Goal: Book appointment/travel/reservation

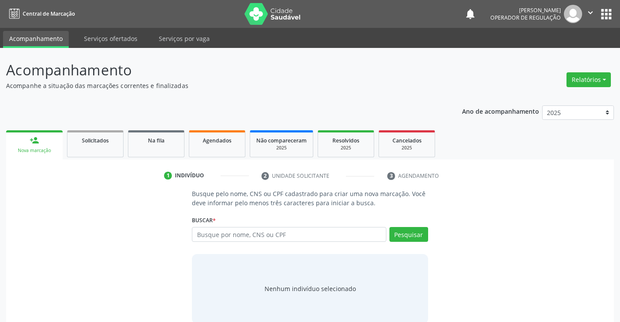
drag, startPoint x: 322, startPoint y: 229, endPoint x: 322, endPoint y: 234, distance: 5.2
click at [322, 232] on input "text" at bounding box center [289, 234] width 194 height 15
click at [222, 145] on link "Agendados" at bounding box center [217, 143] width 57 height 27
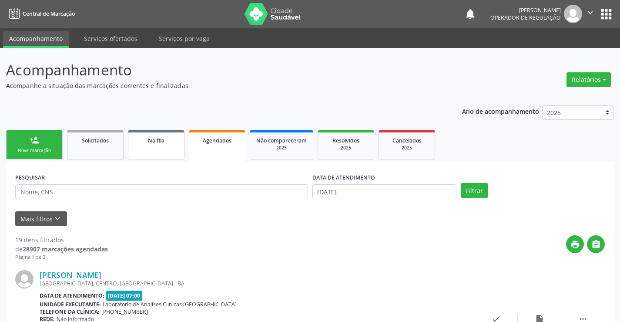
drag, startPoint x: 219, startPoint y: 144, endPoint x: 162, endPoint y: 150, distance: 57.3
click at [218, 144] on div "Agendados" at bounding box center [217, 139] width 44 height 9
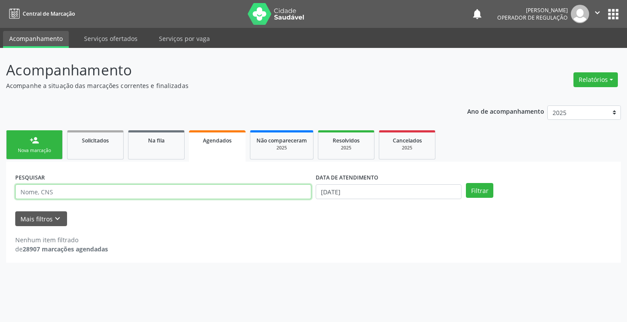
click at [78, 192] on input "text" at bounding box center [163, 191] width 296 height 15
type input "706403639983785"
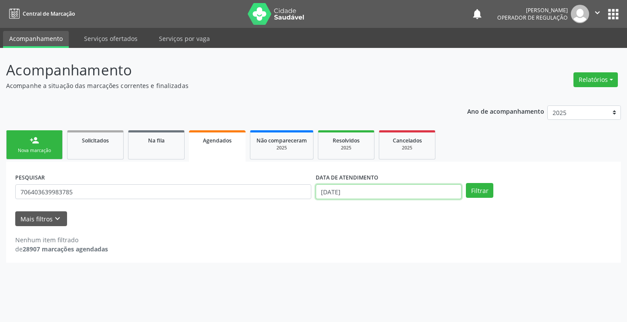
click at [430, 189] on input "[DATE]" at bounding box center [389, 191] width 146 height 15
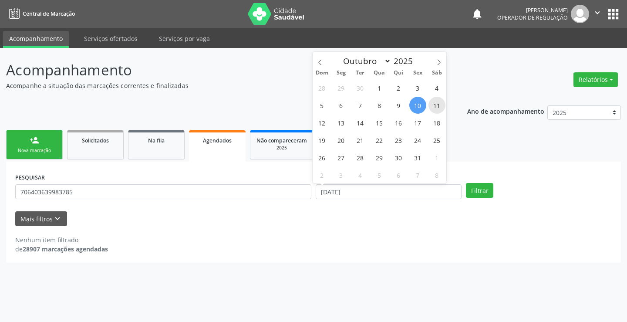
click at [440, 105] on span "11" at bounding box center [436, 105] width 17 height 17
type input "[DATE]"
click at [440, 105] on span "11" at bounding box center [436, 105] width 17 height 17
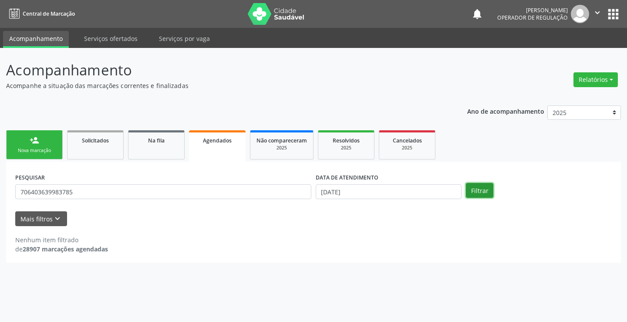
click at [480, 190] on button "Filtrar" at bounding box center [479, 190] width 27 height 15
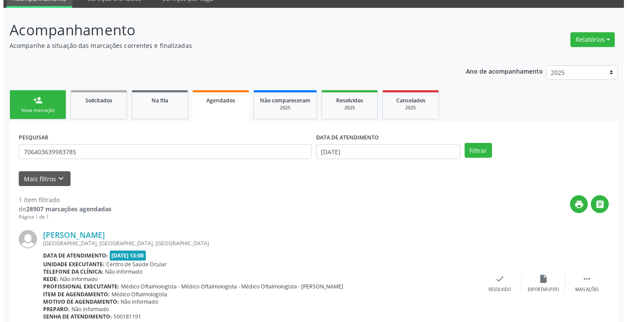
scroll to position [79, 0]
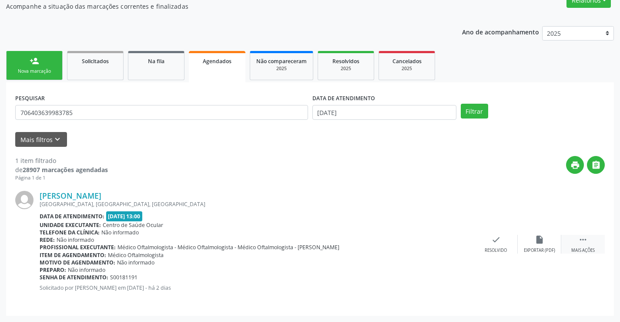
drag, startPoint x: 586, startPoint y: 240, endPoint x: 564, endPoint y: 238, distance: 22.3
click at [585, 240] on icon "" at bounding box center [583, 240] width 10 height 10
click at [453, 239] on icon "cancel" at bounding box center [453, 240] width 10 height 10
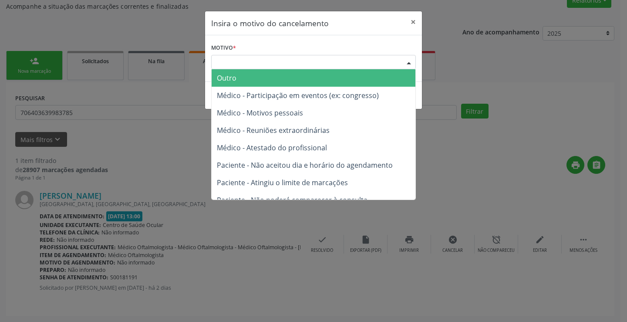
click at [365, 56] on div "Escolha o motivo" at bounding box center [313, 62] width 205 height 15
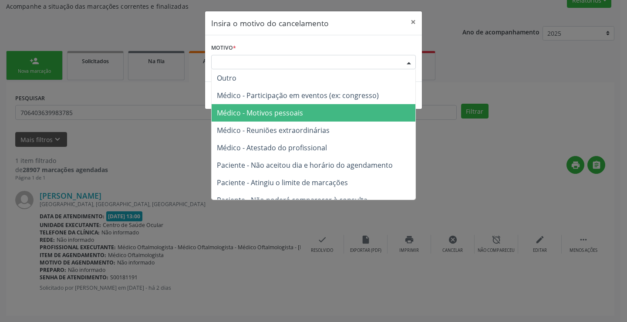
click at [308, 110] on span "Médico - Motivos pessoais" at bounding box center [314, 112] width 204 height 17
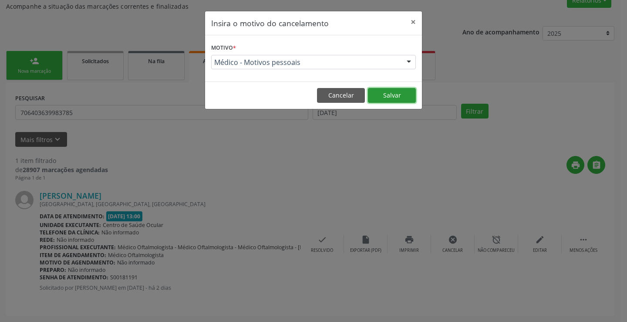
click at [403, 95] on button "Salvar" at bounding box center [392, 95] width 48 height 15
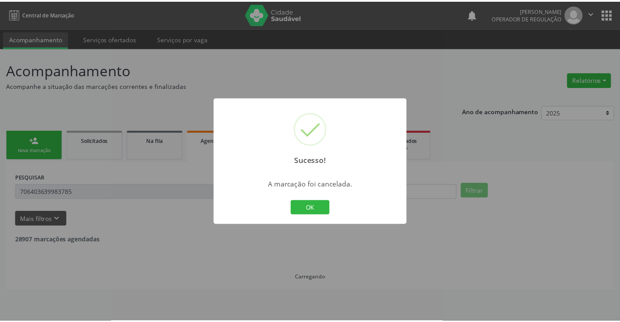
scroll to position [0, 0]
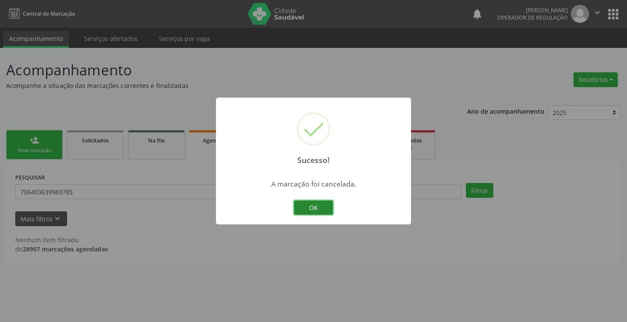
click at [316, 205] on button "OK" at bounding box center [313, 207] width 39 height 15
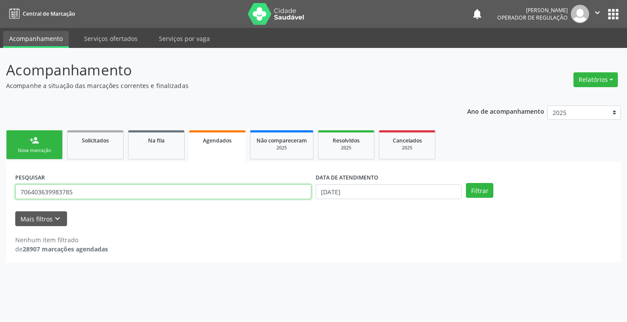
click at [169, 197] on input "706403639983785" at bounding box center [163, 191] width 296 height 15
type input "7"
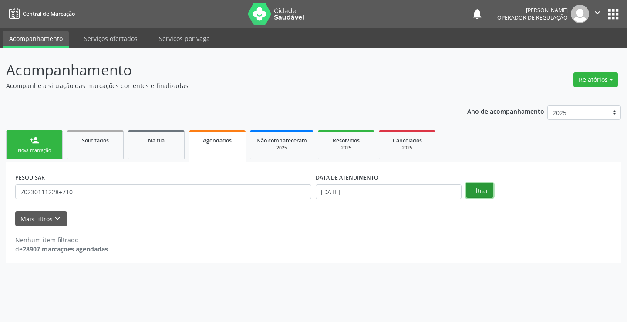
click at [478, 193] on button "Filtrar" at bounding box center [479, 190] width 27 height 15
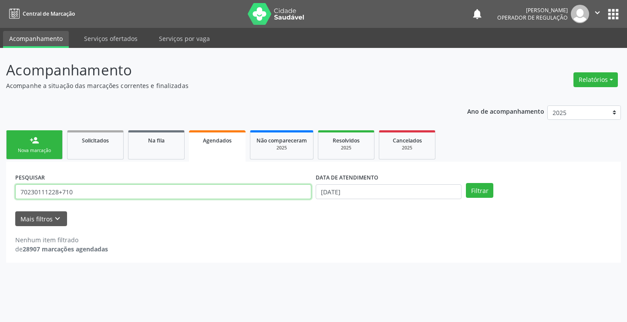
click at [216, 189] on input "70230111228+710" at bounding box center [163, 191] width 296 height 15
type input "7023011122289710"
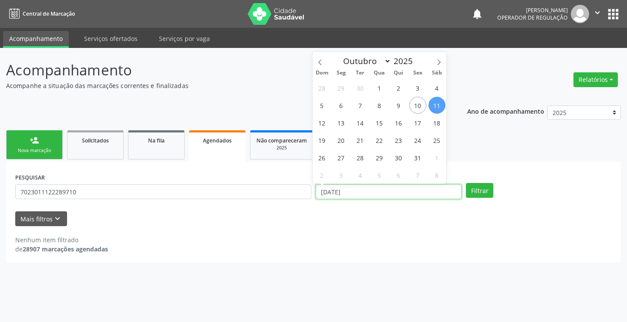
click at [431, 189] on input "[DATE]" at bounding box center [389, 191] width 146 height 15
click at [433, 104] on span "11" at bounding box center [436, 105] width 17 height 17
type input "[DATE]"
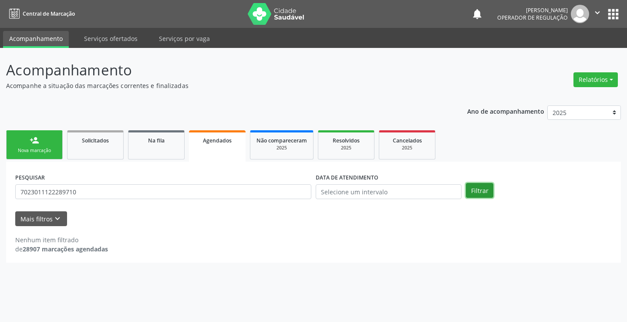
click at [470, 191] on button "Filtrar" at bounding box center [479, 190] width 27 height 15
click at [434, 191] on input "text" at bounding box center [389, 191] width 146 height 15
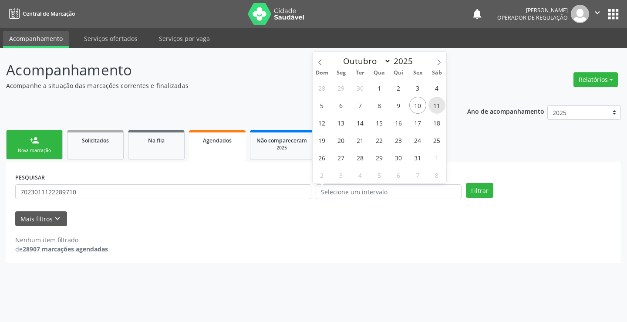
click at [437, 104] on span "11" at bounding box center [436, 105] width 17 height 17
type input "[DATE]"
click at [437, 106] on span "11" at bounding box center [436, 105] width 17 height 17
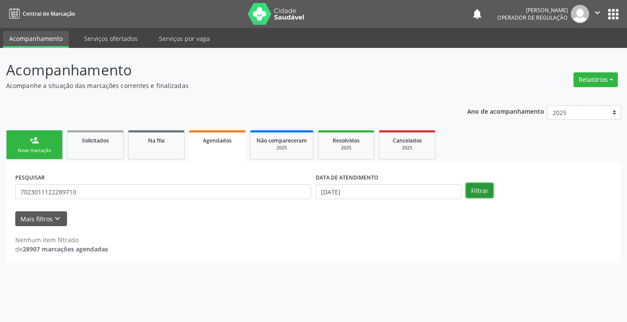
click at [473, 188] on button "Filtrar" at bounding box center [479, 190] width 27 height 15
click at [137, 183] on div "PESQUISAR 7023011122289710" at bounding box center [163, 188] width 300 height 34
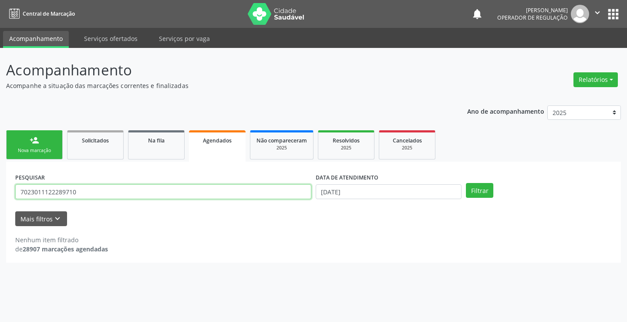
click at [143, 188] on input "7023011122289710" at bounding box center [163, 191] width 296 height 15
type input "7"
type input "702301112289710"
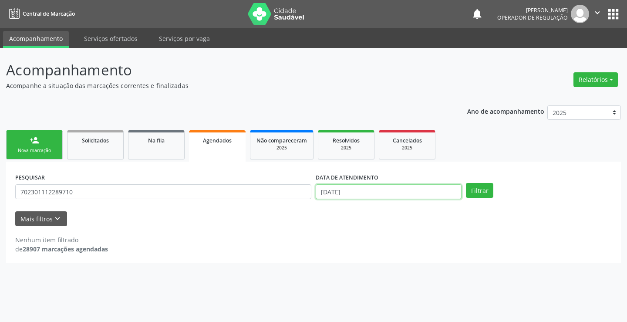
click at [425, 190] on input "[DATE]" at bounding box center [389, 191] width 146 height 15
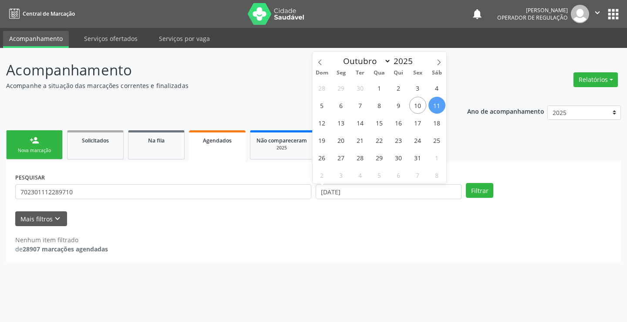
click at [438, 105] on span "11" at bounding box center [436, 105] width 17 height 17
type input "[DATE]"
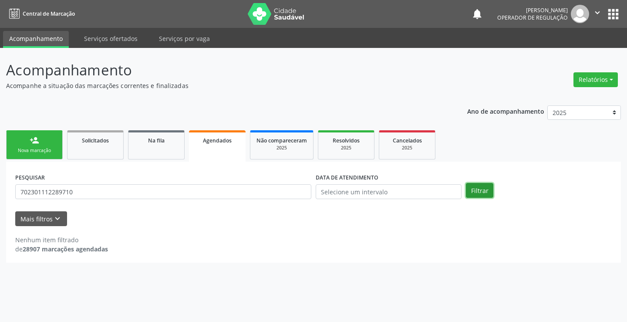
click at [479, 192] on button "Filtrar" at bounding box center [479, 190] width 27 height 15
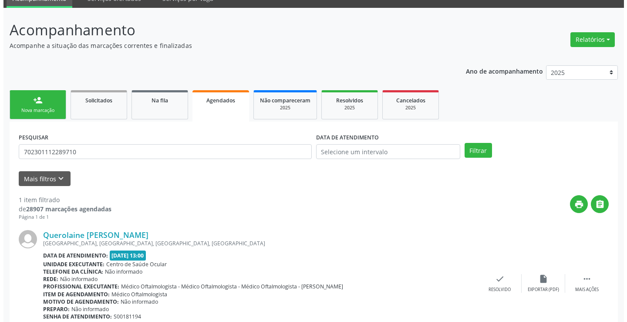
scroll to position [79, 0]
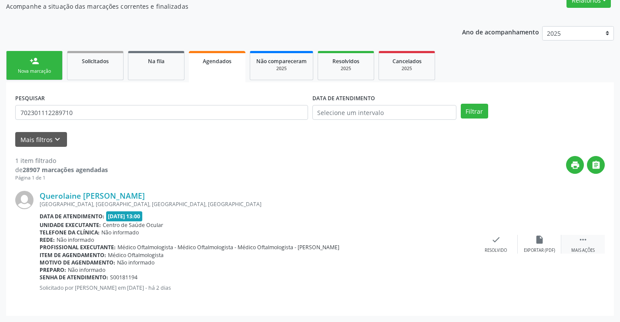
click at [585, 239] on icon "" at bounding box center [583, 240] width 10 height 10
click at [452, 239] on icon "cancel" at bounding box center [453, 240] width 10 height 10
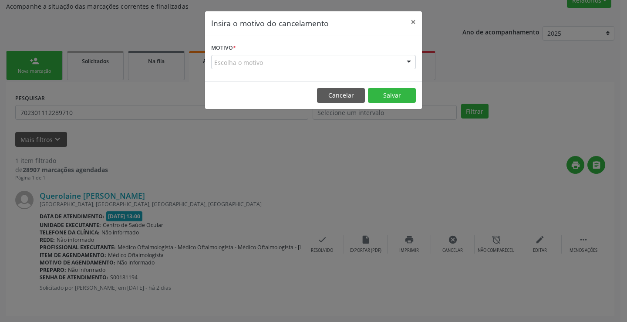
click at [377, 63] on div "Escolha o motivo" at bounding box center [313, 62] width 205 height 15
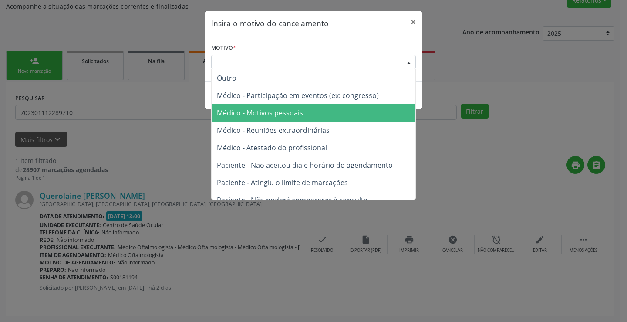
click at [323, 113] on span "Médico - Motivos pessoais" at bounding box center [314, 112] width 204 height 17
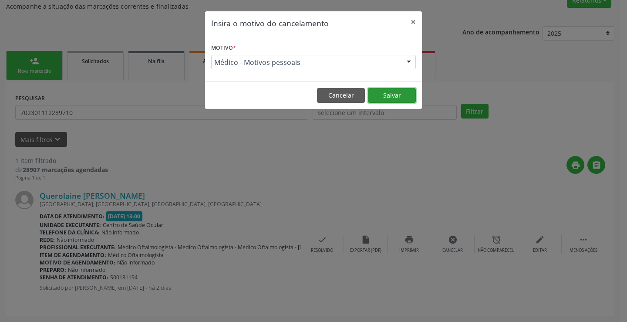
click at [392, 92] on button "Salvar" at bounding box center [392, 95] width 48 height 15
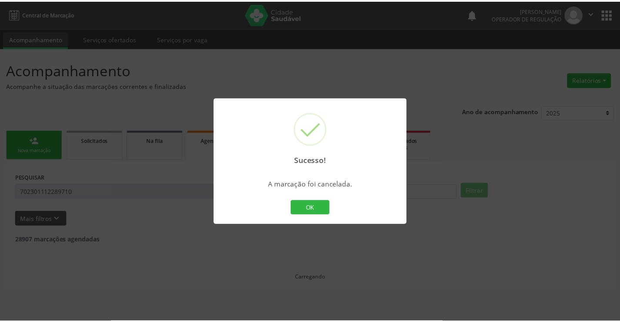
scroll to position [0, 0]
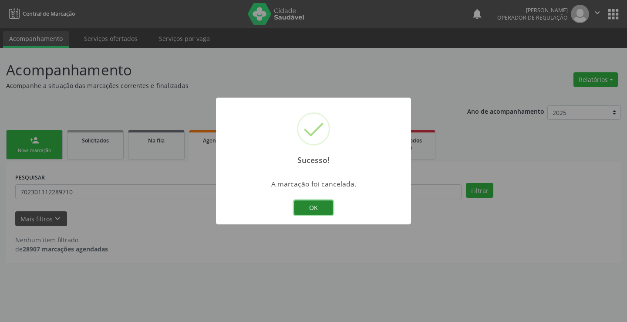
click at [311, 204] on button "OK" at bounding box center [313, 207] width 39 height 15
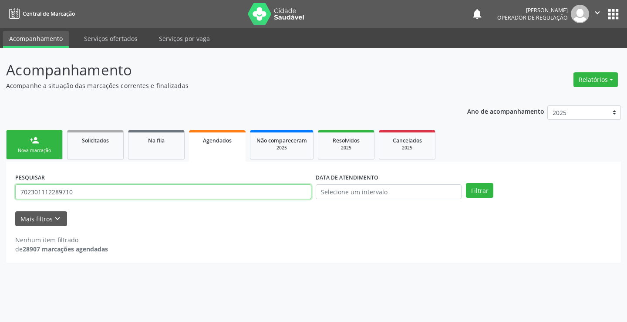
click at [226, 185] on input "702301112289710" at bounding box center [163, 191] width 296 height 15
type input "7"
type input "700604430257867"
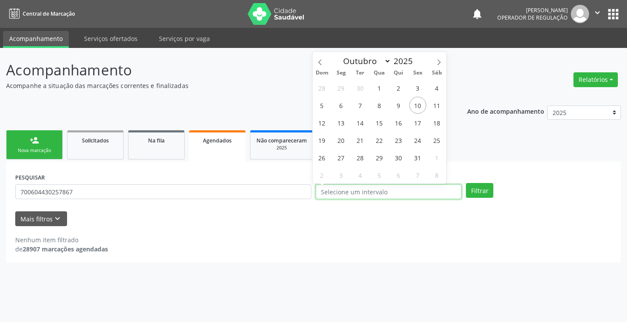
click at [405, 194] on input "text" at bounding box center [389, 191] width 146 height 15
click at [435, 103] on span "11" at bounding box center [436, 105] width 17 height 17
type input "[DATE]"
click at [435, 103] on span "11" at bounding box center [436, 105] width 17 height 17
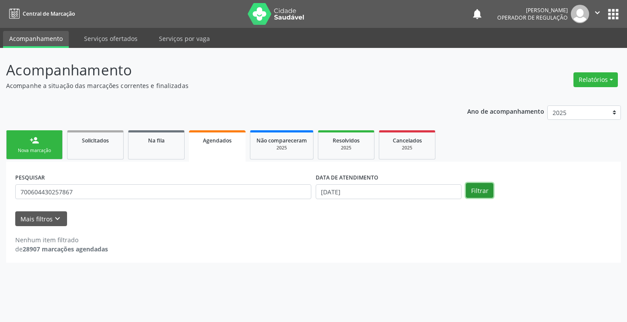
click at [487, 186] on button "Filtrar" at bounding box center [479, 190] width 27 height 15
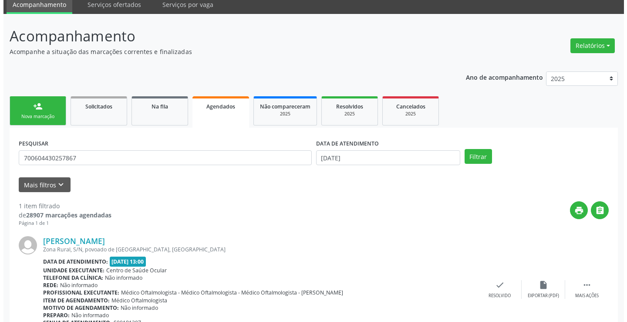
scroll to position [79, 0]
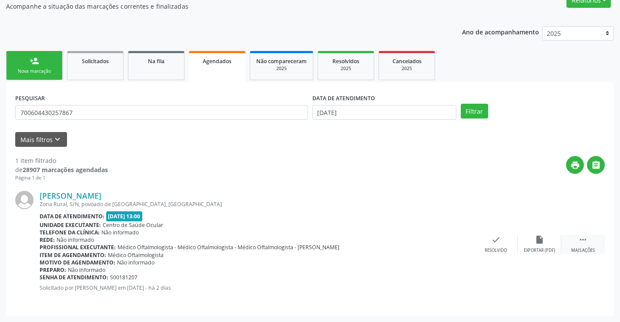
click at [581, 239] on icon "" at bounding box center [583, 240] width 10 height 10
click at [452, 238] on icon "cancel" at bounding box center [453, 240] width 10 height 10
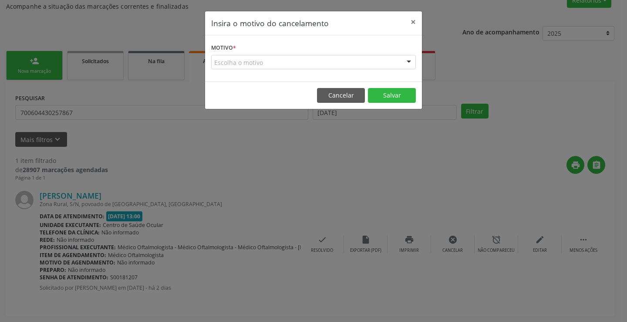
click at [383, 57] on div "Escolha o motivo" at bounding box center [313, 62] width 205 height 15
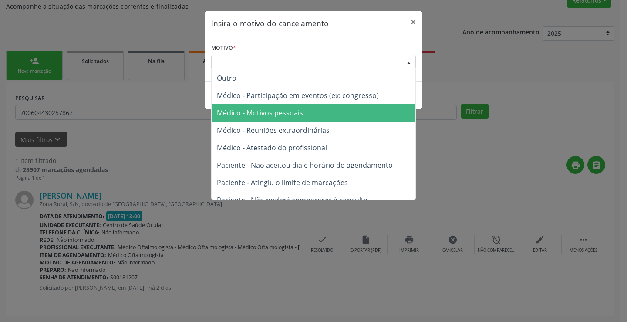
click at [339, 111] on span "Médico - Motivos pessoais" at bounding box center [314, 112] width 204 height 17
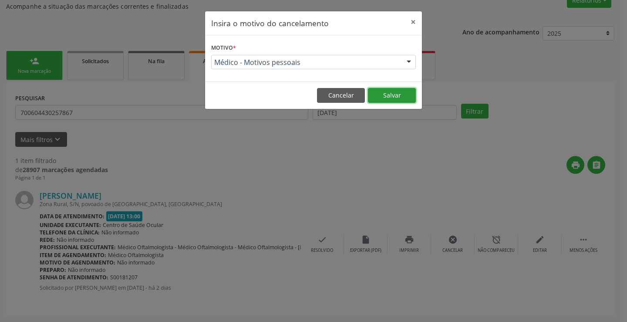
click at [406, 98] on button "Salvar" at bounding box center [392, 95] width 48 height 15
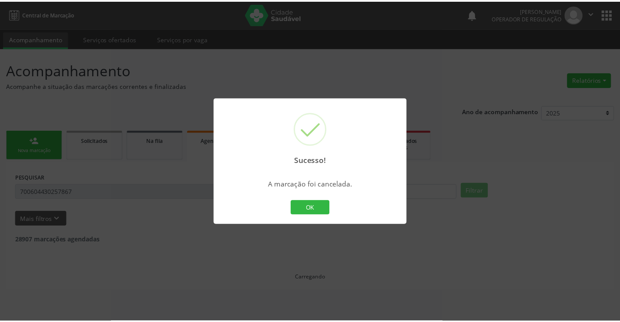
scroll to position [0, 0]
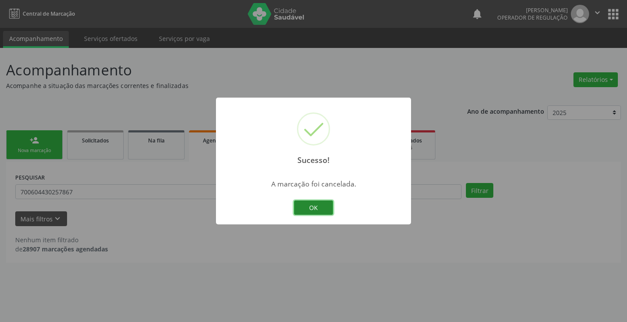
click at [314, 205] on button "OK" at bounding box center [313, 207] width 39 height 15
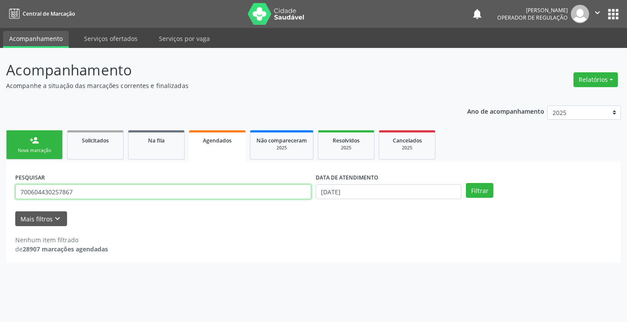
click at [243, 189] on input "700604430257867" at bounding box center [163, 191] width 296 height 15
type input "7"
type input "702605714775746"
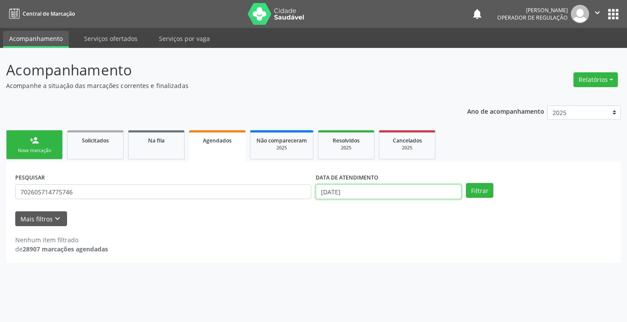
click at [438, 188] on input "[DATE]" at bounding box center [389, 191] width 146 height 15
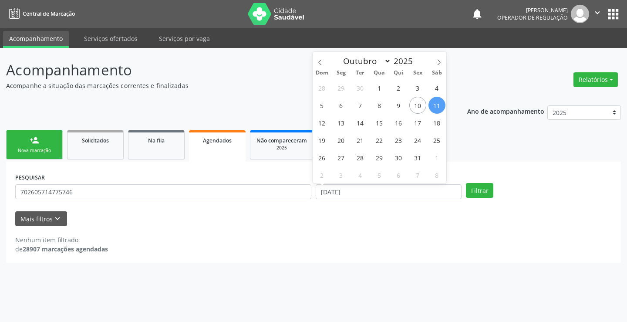
click at [439, 109] on span "11" at bounding box center [436, 105] width 17 height 17
type input "[DATE]"
click at [434, 102] on span "11" at bounding box center [436, 105] width 17 height 17
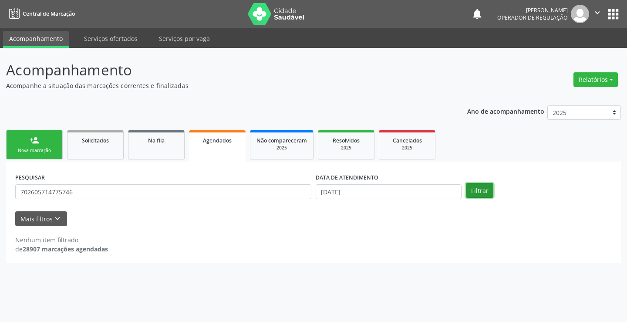
click at [474, 190] on button "Filtrar" at bounding box center [479, 190] width 27 height 15
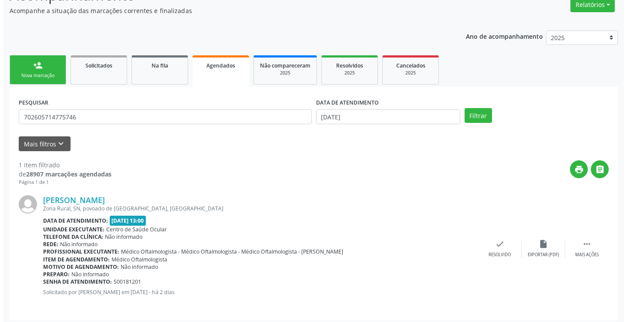
scroll to position [79, 0]
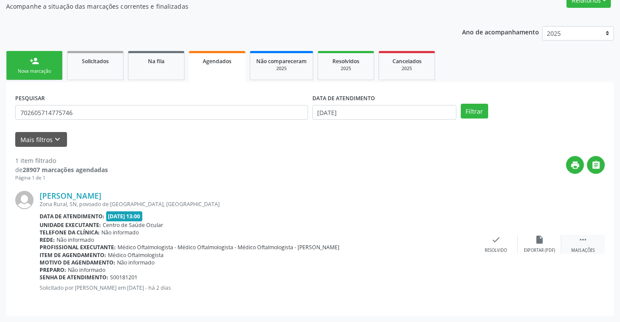
click at [583, 239] on icon "" at bounding box center [583, 240] width 10 height 10
click at [452, 241] on icon "cancel" at bounding box center [453, 240] width 10 height 10
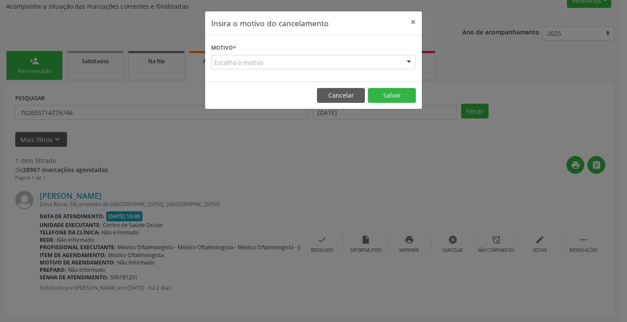
click at [382, 62] on div "Escolha o motivo" at bounding box center [313, 62] width 205 height 15
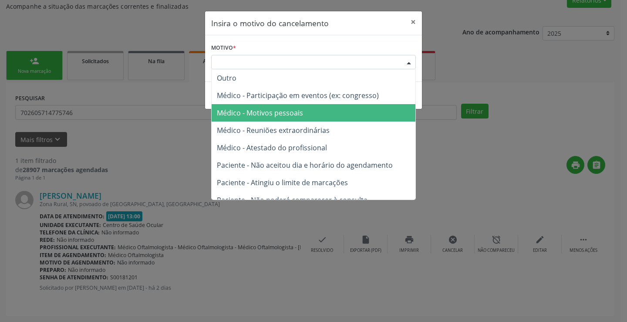
click at [346, 113] on span "Médico - Motivos pessoais" at bounding box center [314, 112] width 204 height 17
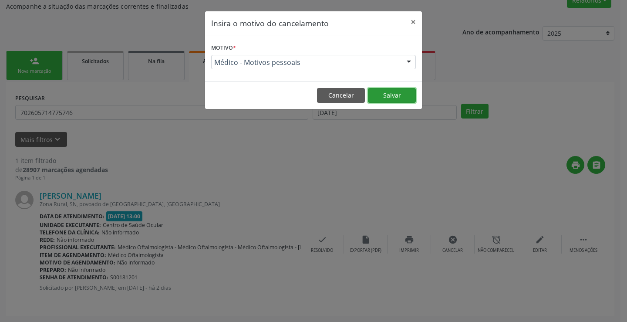
click at [390, 93] on button "Salvar" at bounding box center [392, 95] width 48 height 15
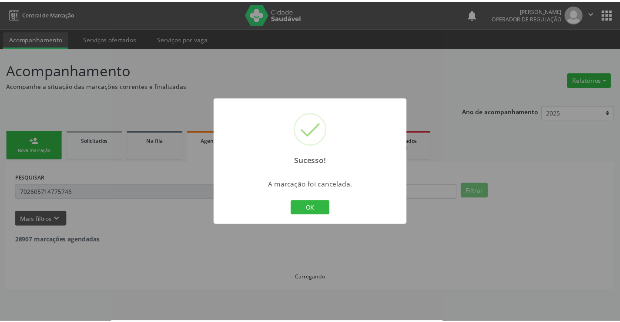
scroll to position [0, 0]
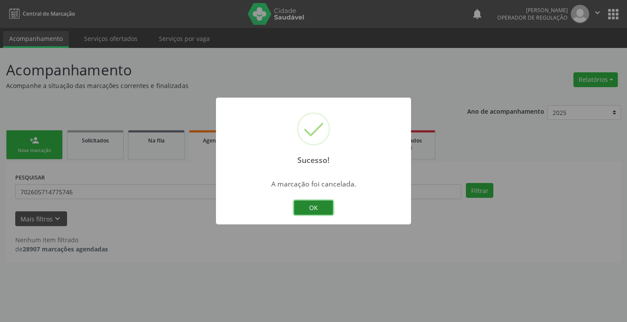
drag, startPoint x: 324, startPoint y: 201, endPoint x: 322, endPoint y: 206, distance: 5.5
click at [322, 206] on button "OK" at bounding box center [313, 207] width 39 height 15
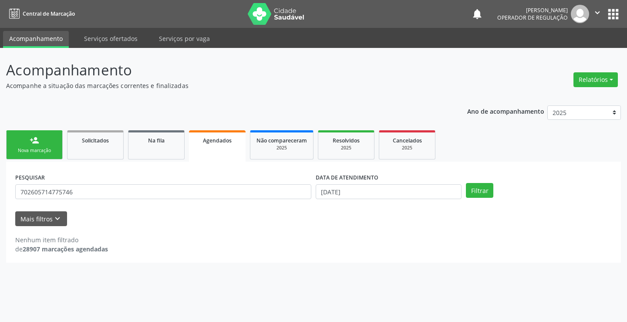
click at [50, 149] on div "Nova marcação" at bounding box center [35, 150] width 44 height 7
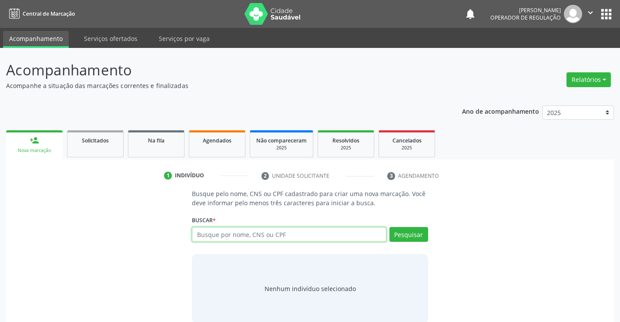
click at [266, 233] on input "text" at bounding box center [289, 234] width 194 height 15
type input "700407994591346"
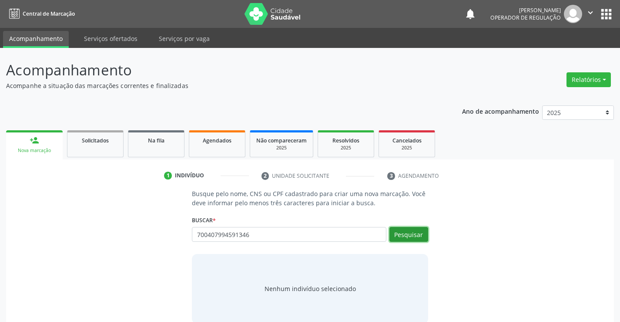
click at [409, 234] on button "Pesquisar" at bounding box center [409, 234] width 39 height 15
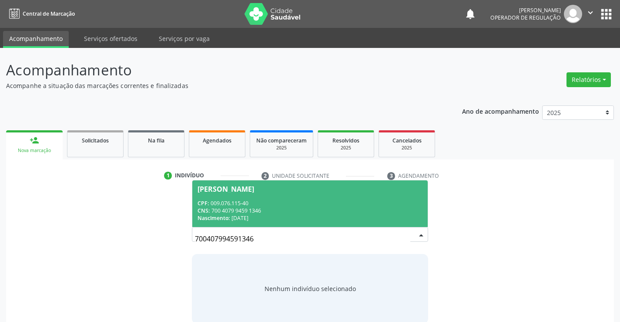
click at [364, 215] on div "Nascimento: [DATE]" at bounding box center [310, 217] width 225 height 7
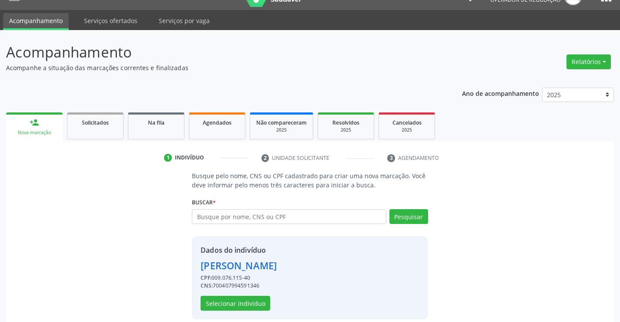
scroll to position [27, 0]
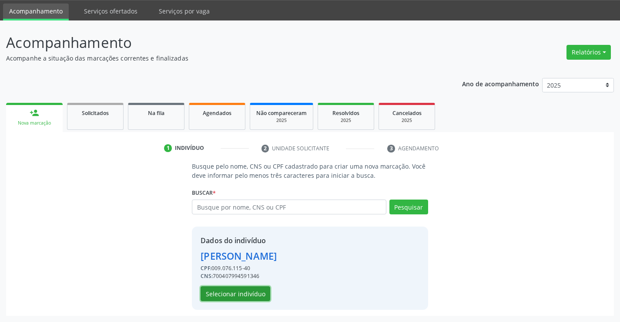
click at [236, 292] on button "Selecionar indivíduo" at bounding box center [236, 293] width 70 height 15
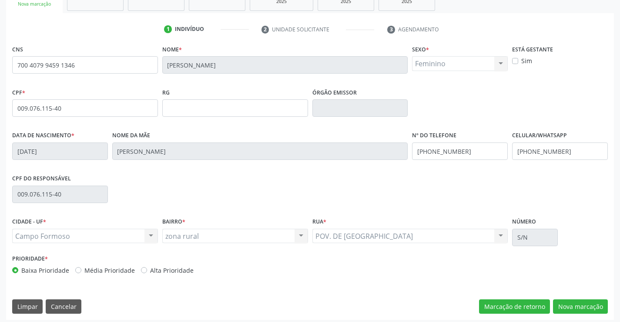
scroll to position [150, 0]
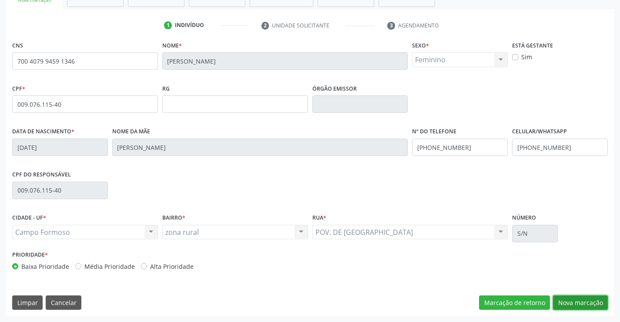
drag, startPoint x: 571, startPoint y: 299, endPoint x: 571, endPoint y: 292, distance: 7.8
click at [572, 299] on button "Nova marcação" at bounding box center [580, 302] width 55 height 15
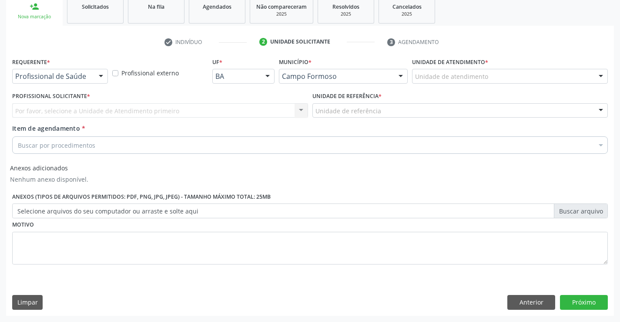
scroll to position [134, 0]
drag, startPoint x: 101, startPoint y: 75, endPoint x: 91, endPoint y: 84, distance: 12.9
click at [101, 75] on div at bounding box center [100, 76] width 13 height 15
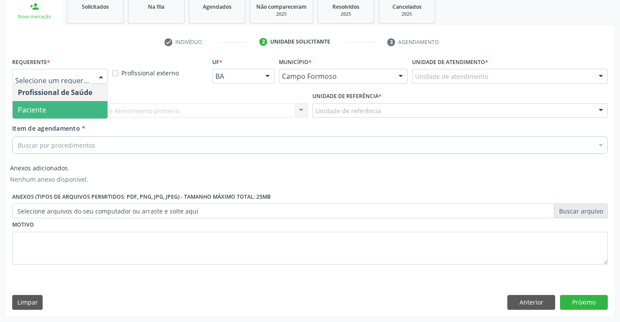
click at [81, 110] on span "Paciente" at bounding box center [60, 109] width 95 height 17
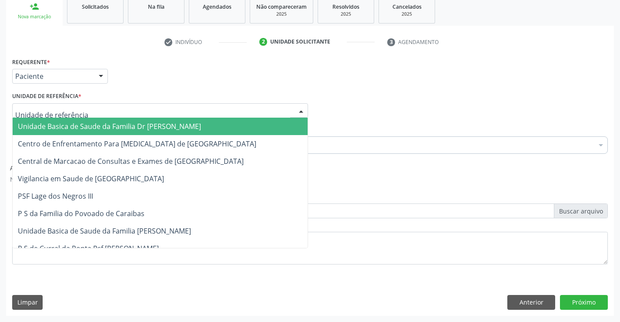
click at [97, 112] on div at bounding box center [160, 110] width 296 height 15
drag, startPoint x: 102, startPoint y: 126, endPoint x: 101, endPoint y: 133, distance: 7.4
click at [102, 127] on span "Unidade Basica de Saude da Familia Dr [PERSON_NAME]" at bounding box center [109, 126] width 183 height 10
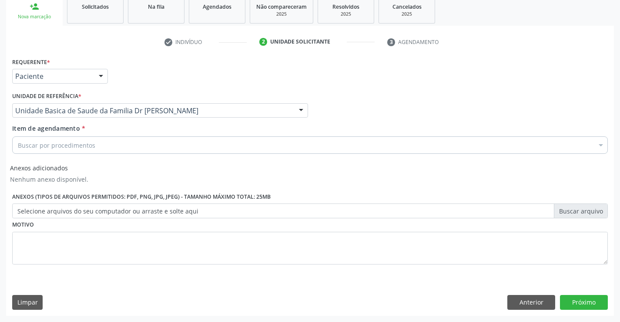
click at [101, 143] on div "Buscar por procedimentos" at bounding box center [310, 144] width 596 height 17
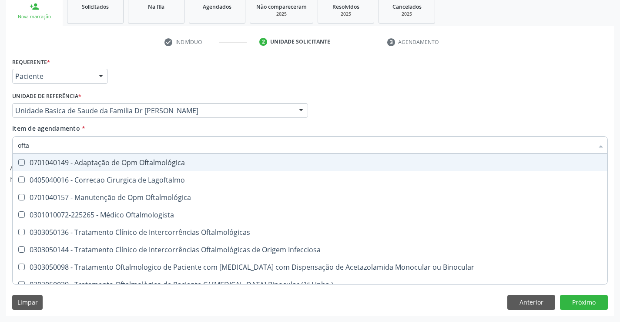
type input "oftal"
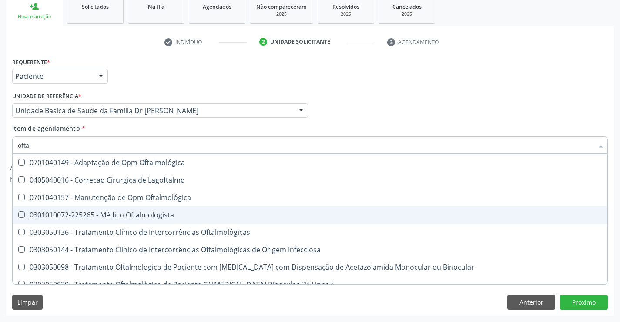
click at [129, 212] on div "0301010072-225265 - Médico Oftalmologista" at bounding box center [310, 214] width 584 height 7
checkbox Oftalmologista "true"
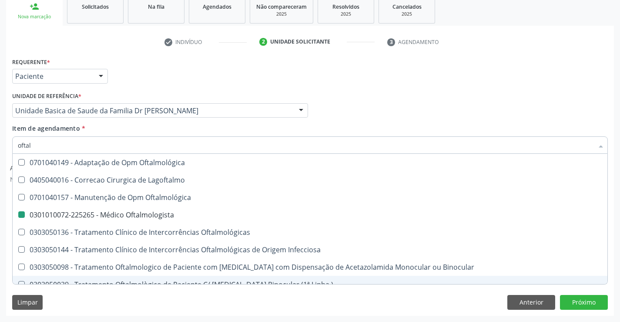
click at [151, 307] on div "Limpar Anterior Próximo" at bounding box center [310, 302] width 596 height 15
checkbox Lagoftalmo "true"
checkbox Oftalmologista "false"
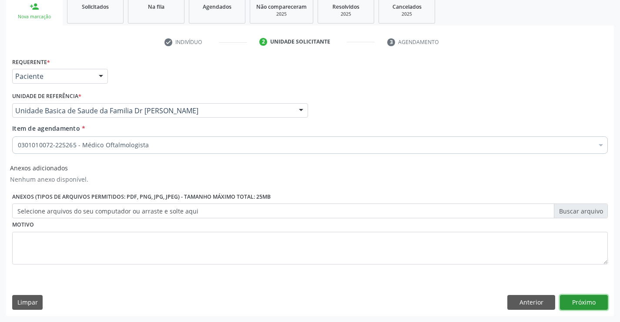
click at [573, 305] on button "Próximo" at bounding box center [584, 302] width 48 height 15
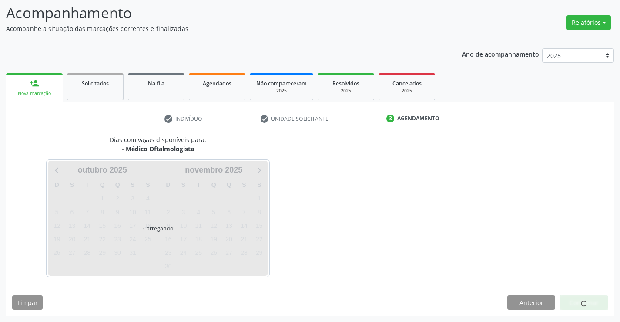
scroll to position [57, 0]
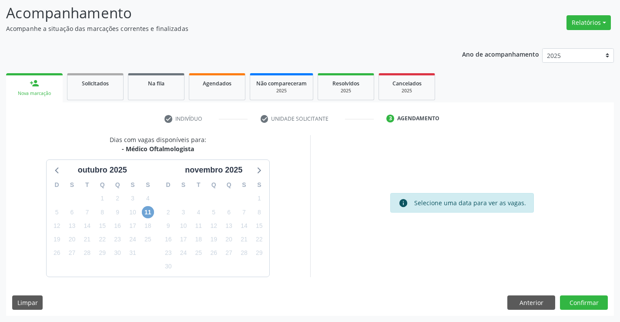
click at [148, 213] on span "11" at bounding box center [148, 212] width 12 height 12
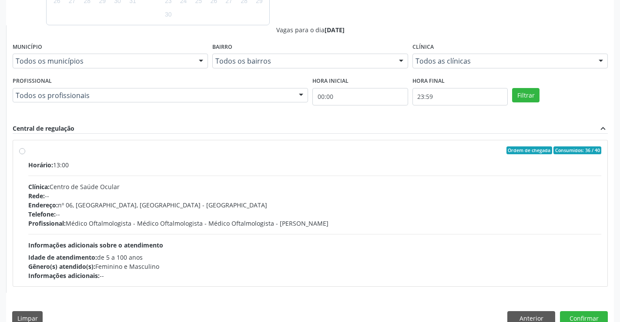
scroll to position [324, 0]
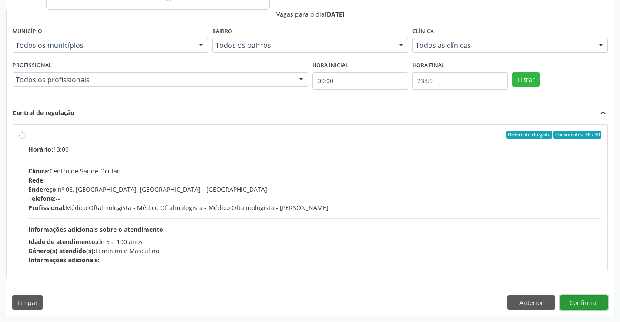
click at [591, 300] on button "Confirmar" at bounding box center [584, 302] width 48 height 15
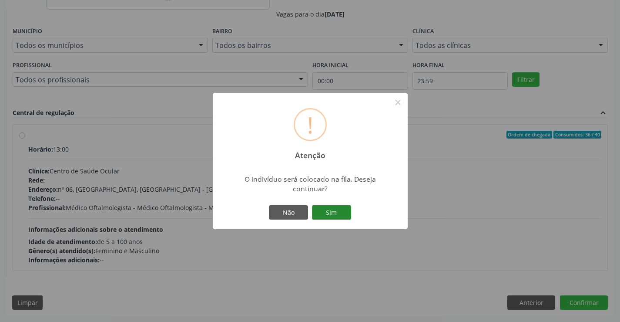
click at [343, 208] on button "Sim" at bounding box center [331, 212] width 39 height 15
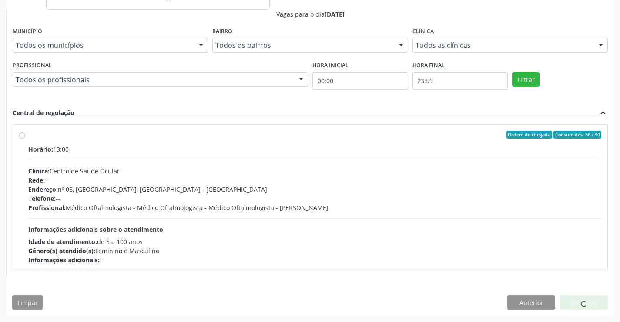
scroll to position [0, 0]
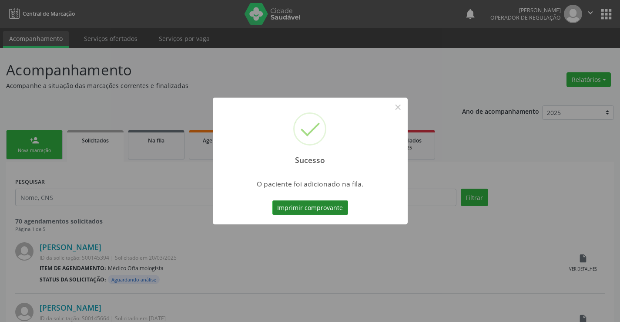
click at [342, 205] on button "Imprimir comprovante" at bounding box center [310, 207] width 76 height 15
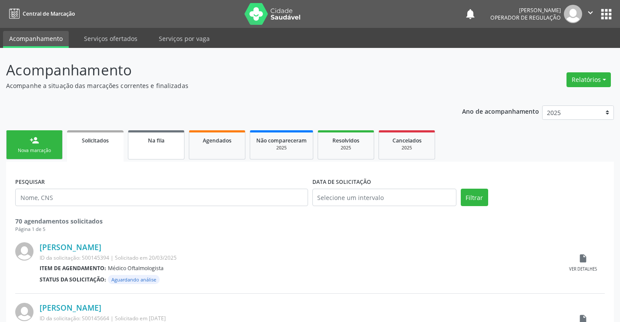
click at [167, 154] on link "Na fila" at bounding box center [156, 144] width 57 height 29
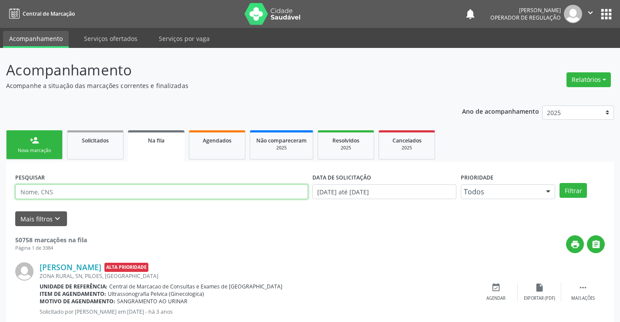
drag, startPoint x: 169, startPoint y: 188, endPoint x: 173, endPoint y: 186, distance: 4.7
click at [171, 187] on input "text" at bounding box center [161, 191] width 293 height 15
type input "700407994591346"
click at [574, 192] on button "Filtrar" at bounding box center [573, 190] width 27 height 15
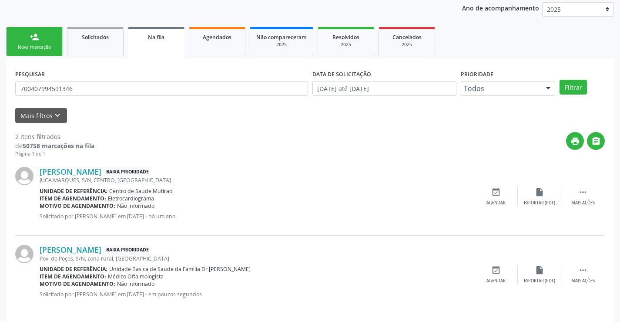
scroll to position [110, 0]
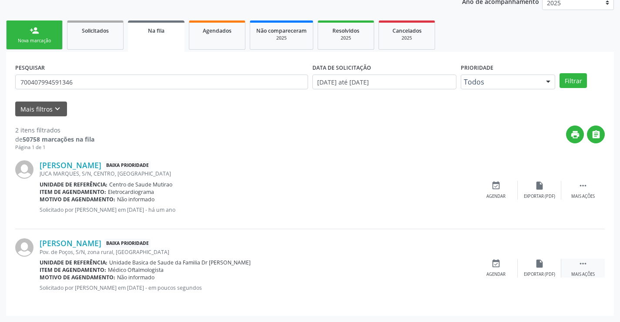
click at [583, 263] on icon "" at bounding box center [583, 264] width 10 height 10
click at [537, 262] on icon "edit" at bounding box center [540, 264] width 10 height 10
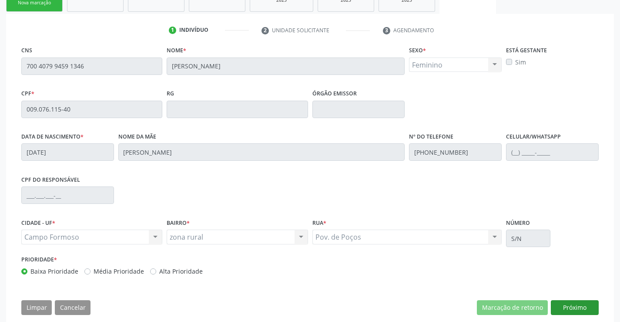
scroll to position [162, 0]
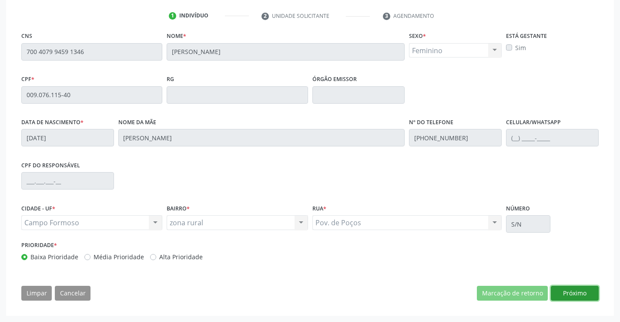
click at [575, 287] on button "Próximo" at bounding box center [575, 293] width 48 height 15
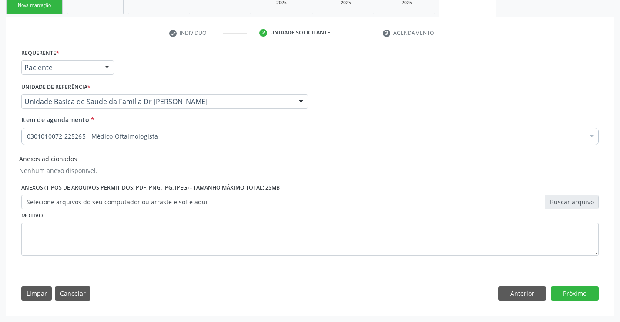
scroll to position [145, 0]
click at [571, 289] on button "Próximo" at bounding box center [575, 293] width 48 height 15
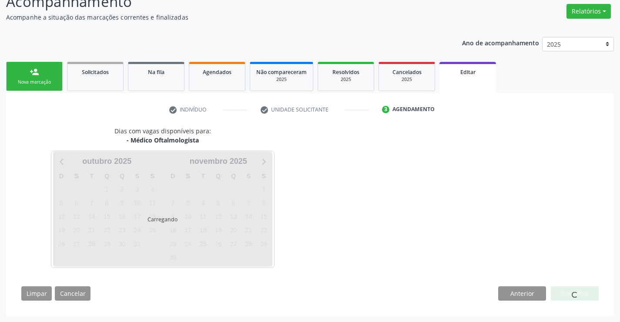
scroll to position [68, 0]
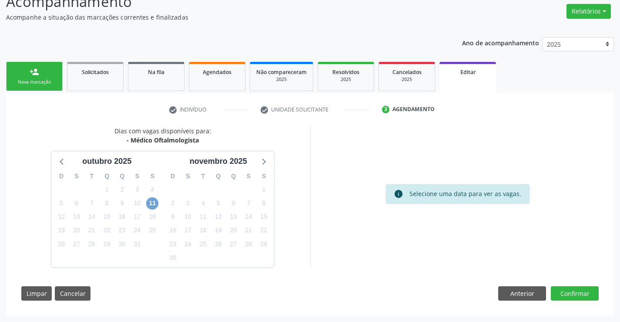
click at [150, 202] on span "11" at bounding box center [152, 203] width 12 height 12
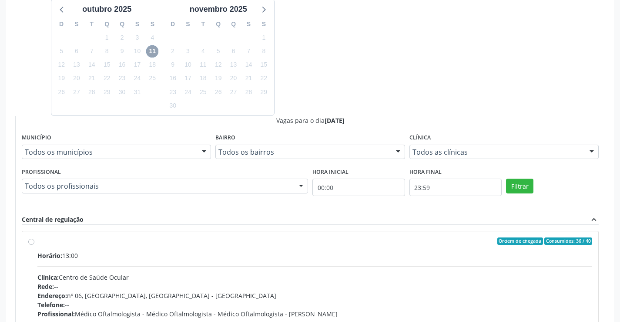
scroll to position [242, 0]
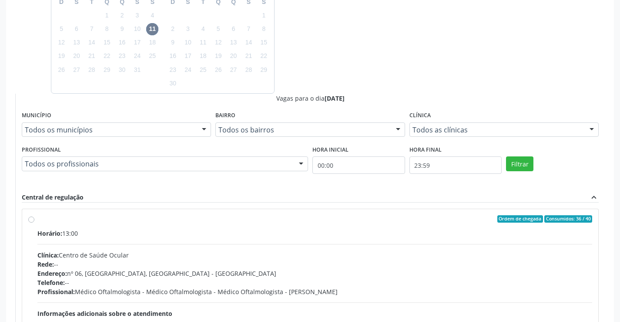
click at [37, 219] on label "Ordem de chegada Consumidos: 36 / 40 Horário: 13:00 Clínica: Centro de Saúde Oc…" at bounding box center [314, 282] width 555 height 134
click at [31, 219] on input "Ordem de chegada Consumidos: 36 / 40 Horário: 13:00 Clínica: Centro de Saúde Oc…" at bounding box center [31, 219] width 6 height 8
radio input "true"
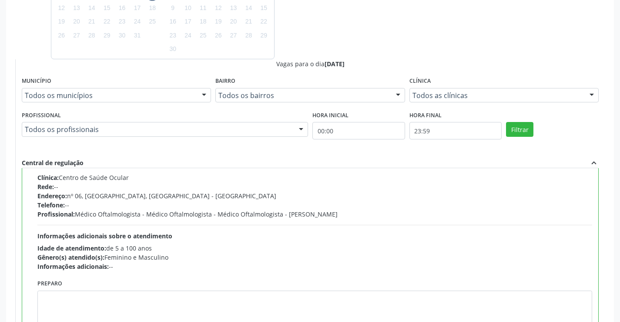
scroll to position [351, 0]
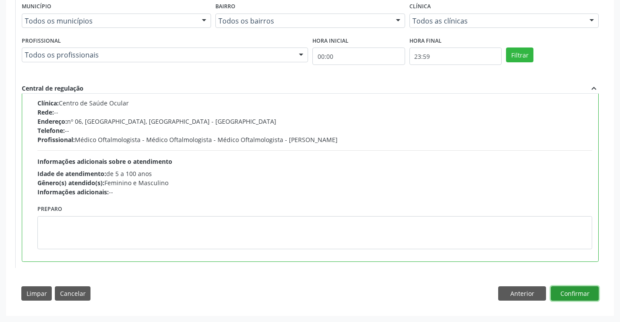
click at [575, 292] on button "Confirmar" at bounding box center [575, 293] width 48 height 15
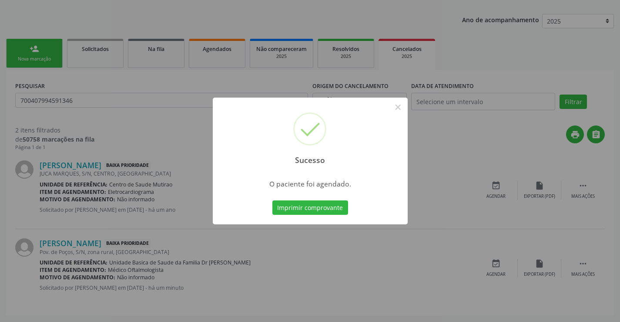
scroll to position [0, 0]
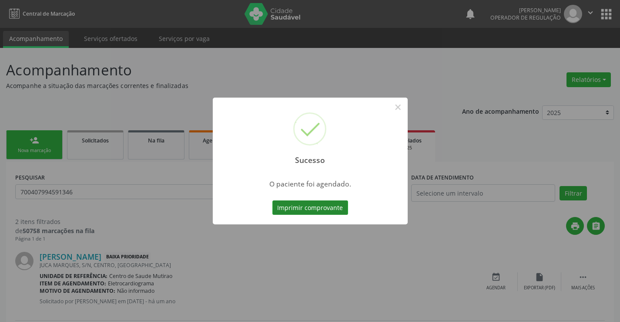
click at [329, 206] on button "Imprimir comprovante" at bounding box center [310, 207] width 76 height 15
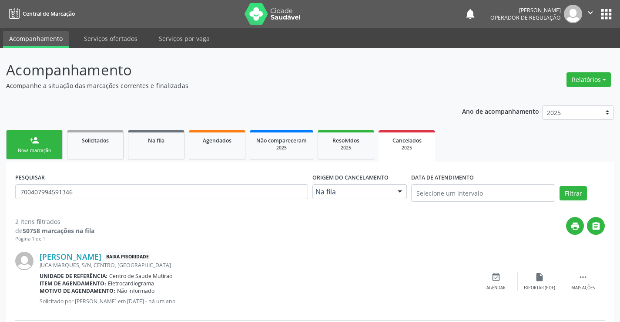
click at [50, 146] on link "person_add Nova marcação" at bounding box center [34, 144] width 57 height 29
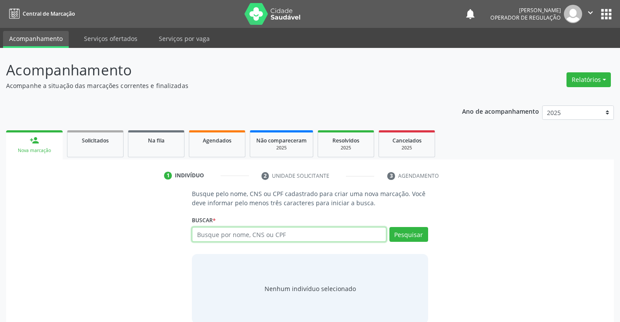
click at [255, 227] on input "text" at bounding box center [289, 234] width 194 height 15
type input "700004803961004"
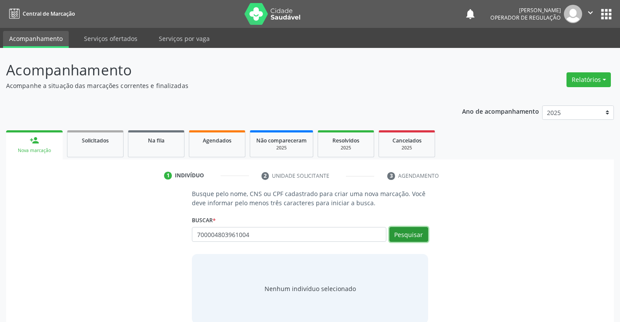
click at [411, 232] on button "Pesquisar" at bounding box center [409, 234] width 39 height 15
type input "700004803961004"
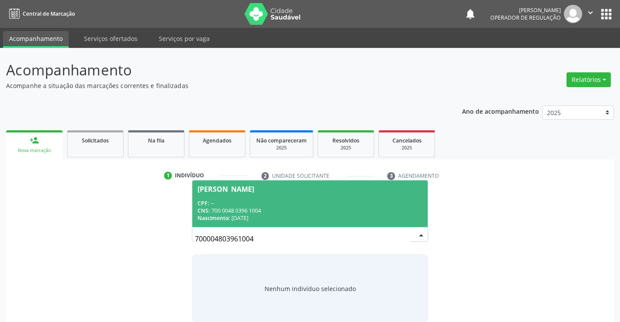
click at [336, 203] on div "CPF: --" at bounding box center [310, 202] width 225 height 7
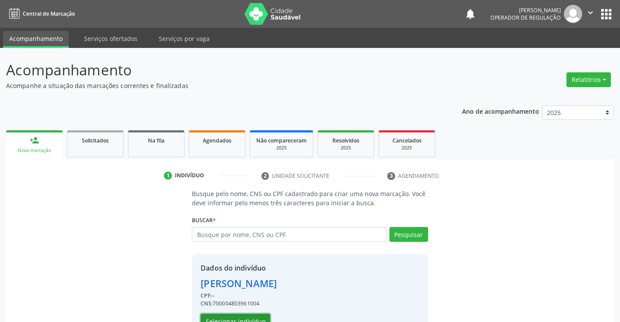
click at [255, 316] on button "Selecionar indivíduo" at bounding box center [236, 320] width 70 height 15
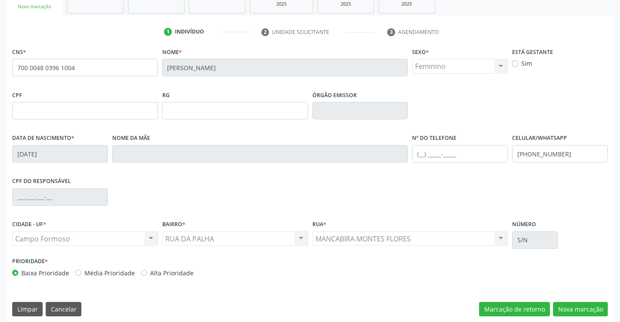
scroll to position [150, 0]
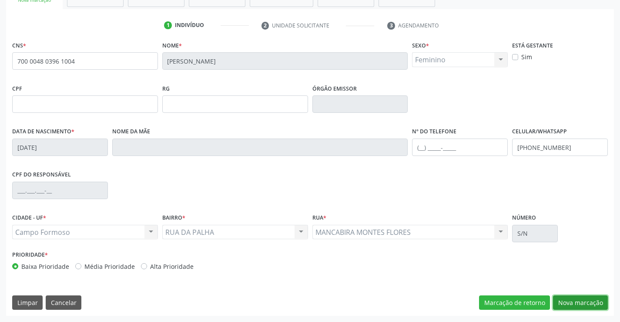
click at [572, 299] on button "Nova marcação" at bounding box center [580, 302] width 55 height 15
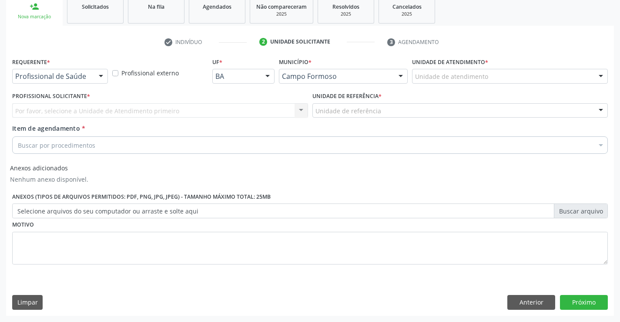
scroll to position [134, 0]
click at [101, 75] on div at bounding box center [100, 76] width 13 height 15
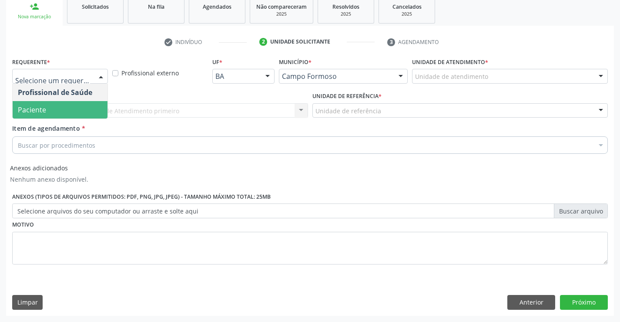
click at [81, 111] on span "Paciente" at bounding box center [60, 109] width 95 height 17
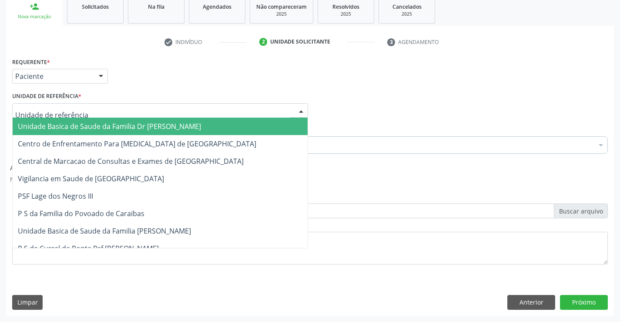
click at [88, 113] on div at bounding box center [160, 110] width 296 height 15
click at [90, 124] on span "Unidade Basica de Saude da Familia Dr [PERSON_NAME]" at bounding box center [109, 126] width 183 height 10
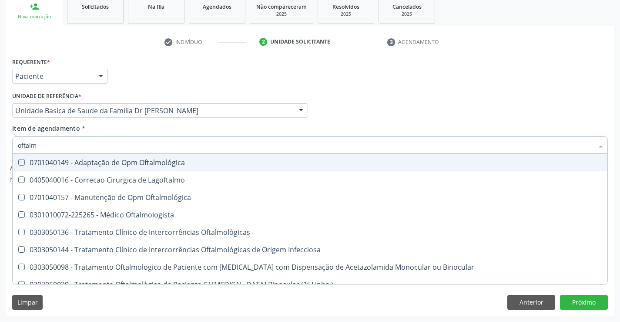
type input "oftalmo"
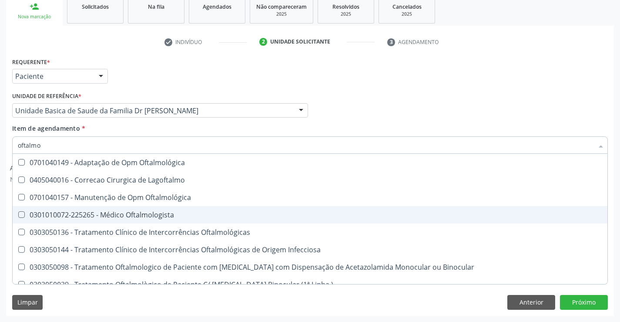
click at [116, 213] on div "0301010072-225265 - Médico Oftalmologista" at bounding box center [310, 214] width 584 height 7
checkbox Oftalmologista "true"
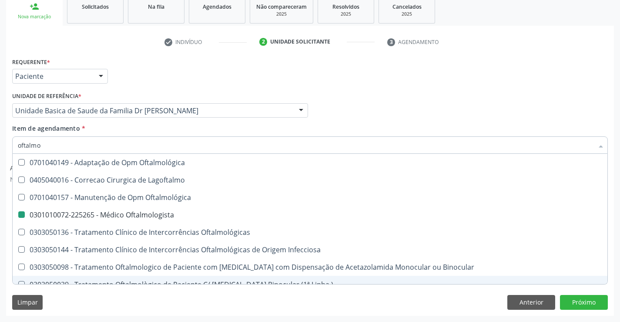
click at [145, 299] on div "Limpar Anterior Próximo" at bounding box center [310, 302] width 596 height 15
checkbox Lagoftalmo "true"
checkbox Oftalmologista "false"
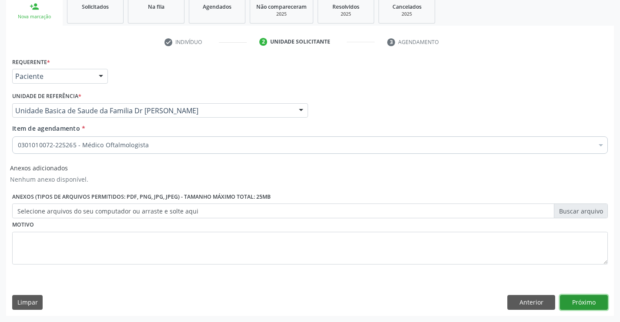
click at [569, 299] on button "Próximo" at bounding box center [584, 302] width 48 height 15
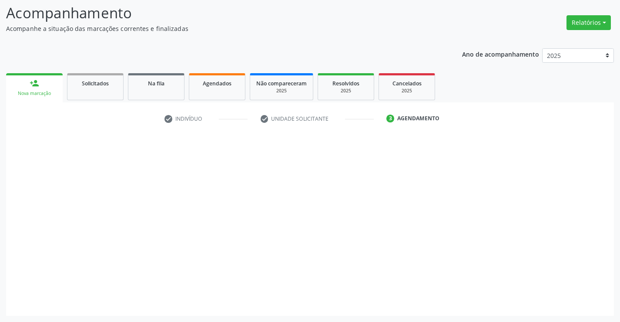
scroll to position [57, 0]
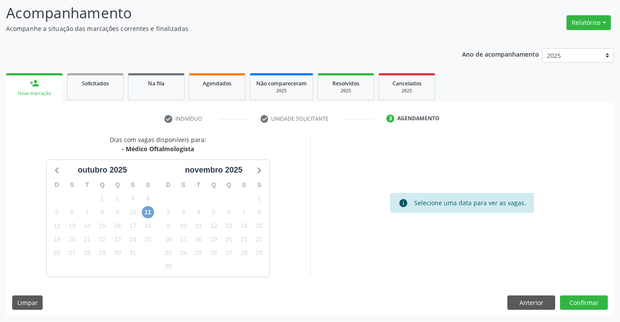
click at [151, 211] on span "11" at bounding box center [148, 212] width 12 height 12
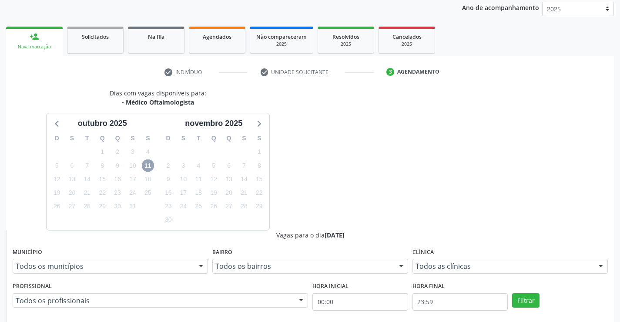
scroll to position [231, 0]
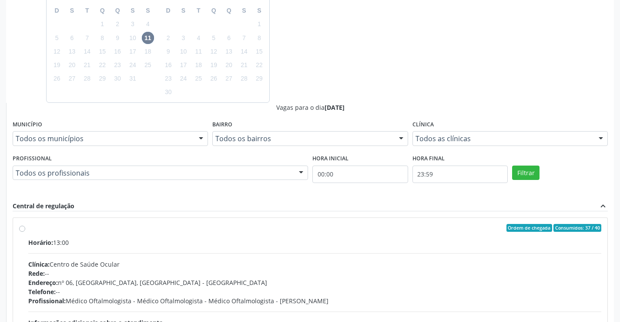
click at [28, 228] on label "Ordem de chegada Consumidos: 37 / 40 Horário: 13:00 Clínica: Centro de Saúde Oc…" at bounding box center [314, 291] width 573 height 134
click at [24, 228] on input "Ordem de chegada Consumidos: 37 / 40 Horário: 13:00 Clínica: Centro de Saúde Oc…" at bounding box center [22, 228] width 6 height 8
radio input "true"
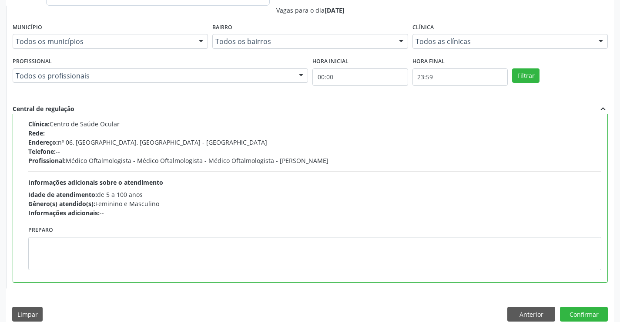
scroll to position [340, 0]
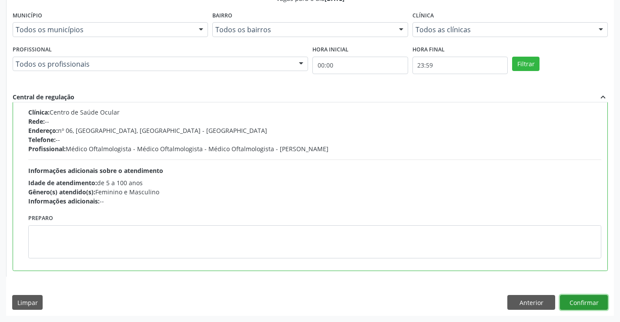
click at [585, 302] on button "Confirmar" at bounding box center [584, 302] width 48 height 15
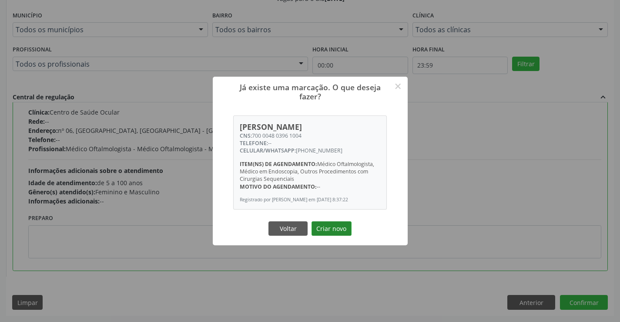
click at [329, 226] on button "Criar novo" at bounding box center [332, 228] width 40 height 15
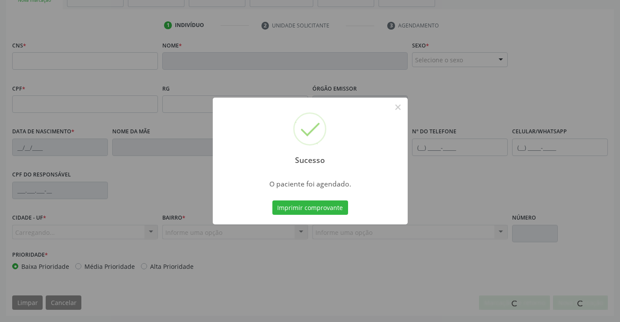
scroll to position [150, 0]
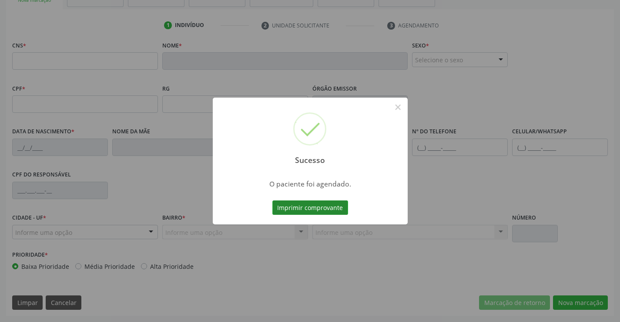
click at [322, 209] on button "Imprimir comprovante" at bounding box center [310, 207] width 76 height 15
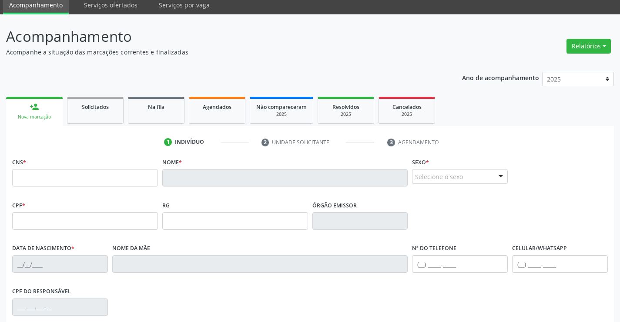
scroll to position [44, 0]
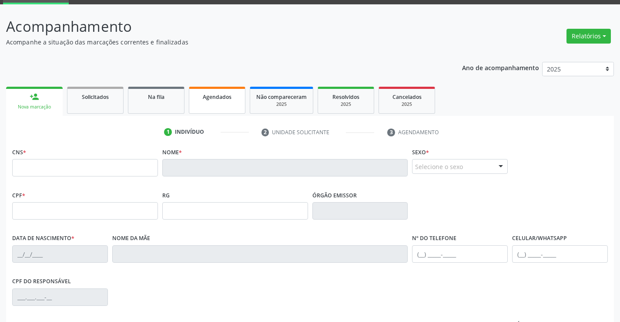
click at [205, 105] on link "Agendados" at bounding box center [217, 100] width 57 height 27
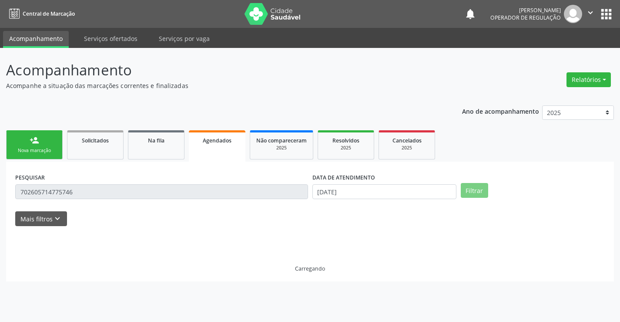
scroll to position [0, 0]
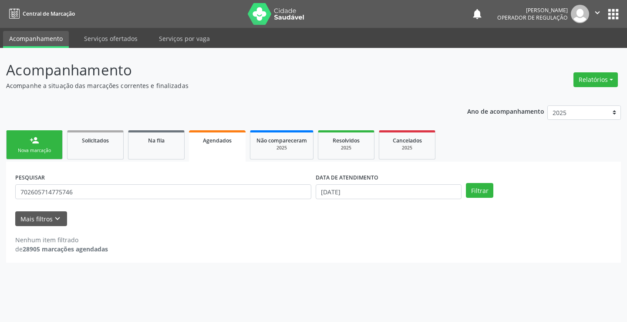
click at [54, 145] on link "person_add Nova marcação" at bounding box center [34, 144] width 57 height 29
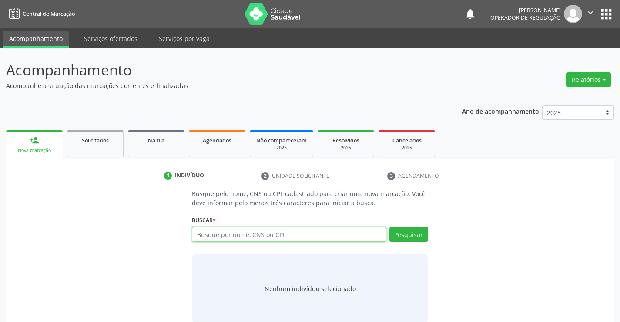
click at [255, 229] on input "text" at bounding box center [289, 234] width 194 height 15
type input "704300516789591"
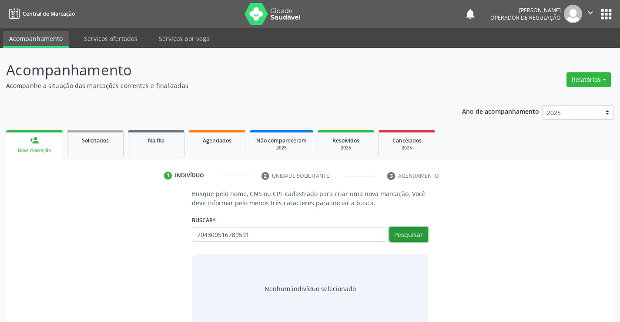
click at [402, 235] on button "Pesquisar" at bounding box center [409, 234] width 39 height 15
type input "704300516789591"
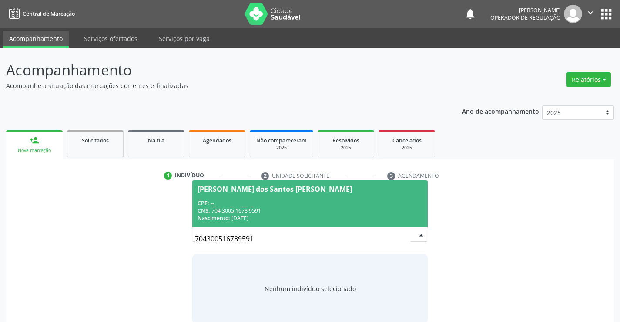
click at [349, 198] on span "[PERSON_NAME] dos Santos [PERSON_NAME] CPF: -- CNS: 704 3005 1678 9591 Nascimen…" at bounding box center [309, 203] width 235 height 47
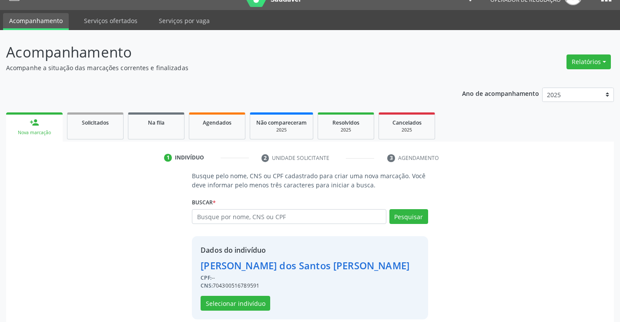
scroll to position [27, 0]
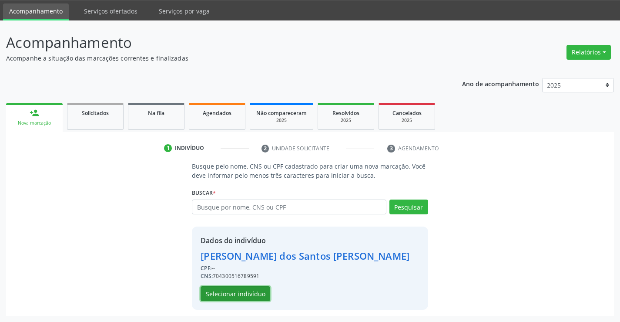
click at [258, 295] on button "Selecionar indivíduo" at bounding box center [236, 293] width 70 height 15
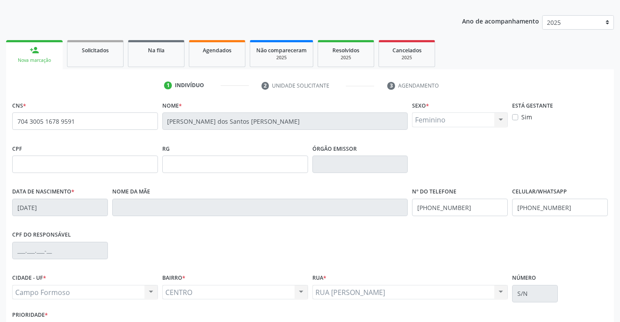
scroll to position [150, 0]
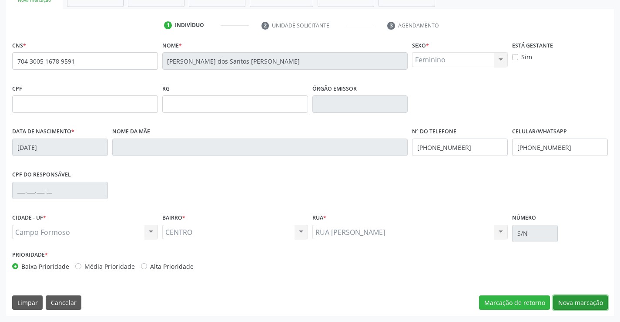
click at [578, 303] on button "Nova marcação" at bounding box center [580, 302] width 55 height 15
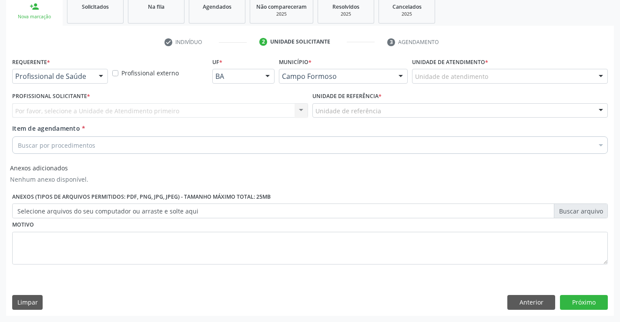
scroll to position [134, 0]
click at [99, 76] on div at bounding box center [100, 76] width 13 height 15
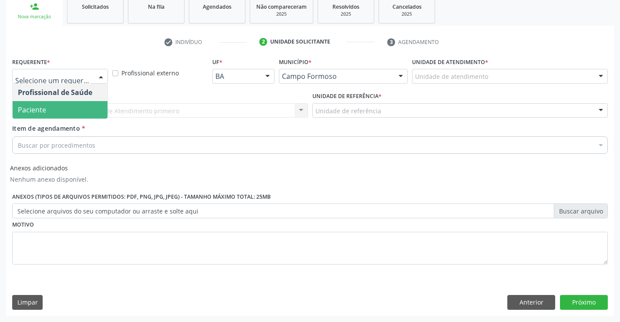
click at [80, 114] on span "Paciente" at bounding box center [60, 109] width 95 height 17
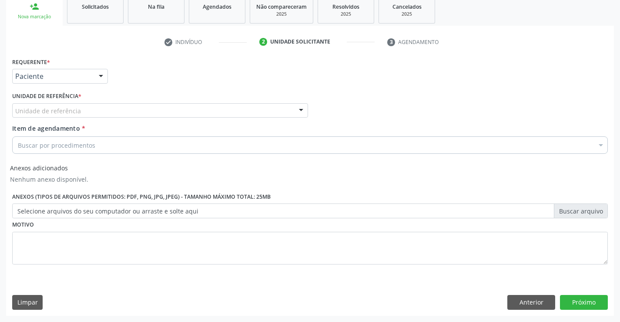
click at [108, 112] on div "Unidade de referência" at bounding box center [160, 110] width 296 height 15
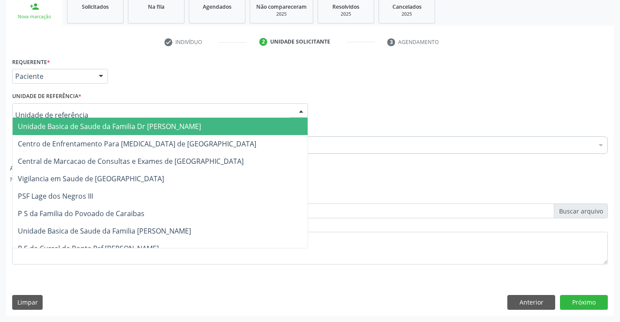
click at [113, 129] on span "Unidade Basica de Saude da Familia Dr [PERSON_NAME]" at bounding box center [109, 126] width 183 height 10
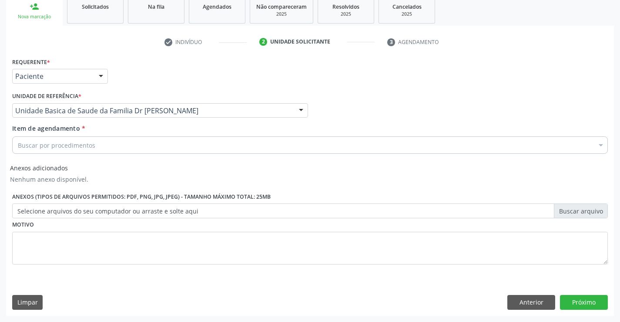
click at [113, 148] on div "Buscar por procedimentos" at bounding box center [310, 144] width 596 height 17
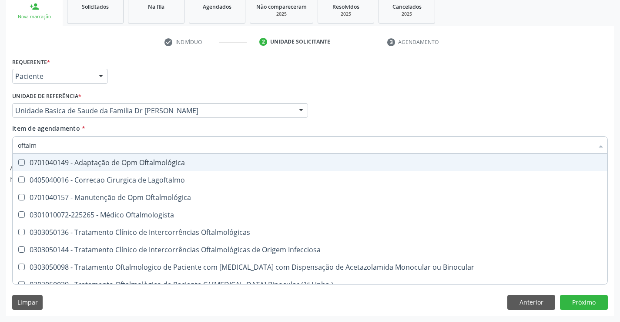
type input "oftalmo"
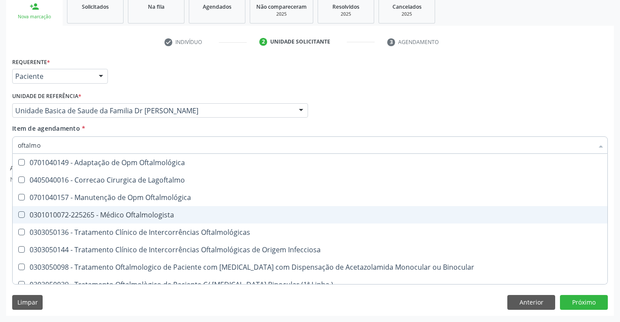
click at [140, 214] on div "0301010072-225265 - Médico Oftalmologista" at bounding box center [310, 214] width 584 height 7
checkbox Oftalmologista "true"
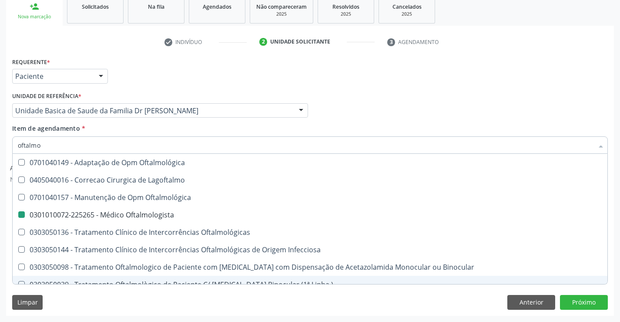
click at [144, 305] on div "Limpar Anterior Próximo" at bounding box center [310, 302] width 596 height 15
checkbox Lagoftalmo "true"
checkbox Oftalmologista "false"
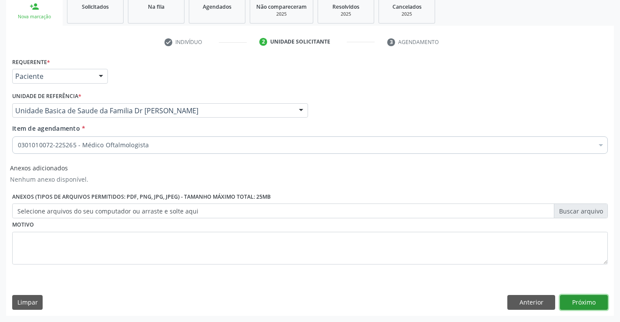
click at [578, 303] on button "Próximo" at bounding box center [584, 302] width 48 height 15
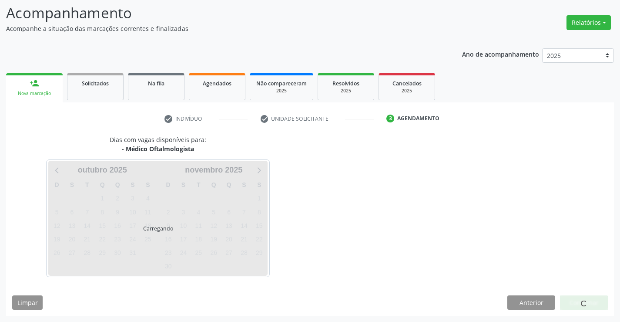
scroll to position [57, 0]
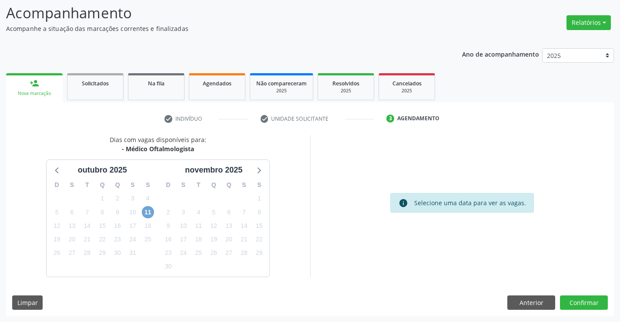
click at [149, 212] on span "11" at bounding box center [148, 212] width 12 height 12
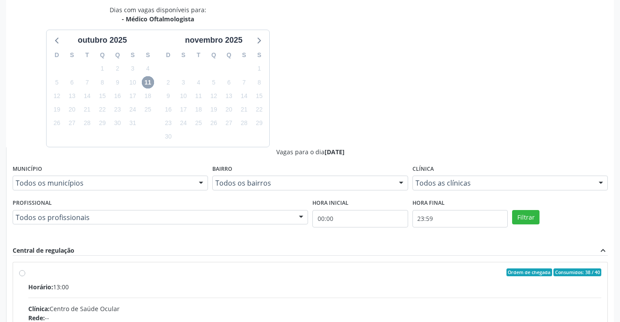
scroll to position [188, 0]
drag, startPoint x: 20, startPoint y: 272, endPoint x: 211, endPoint y: 317, distance: 196.3
click at [24, 272] on input "Ordem de chegada Consumidos: 38 / 40 Horário: 13:00 Clínica: Centro de Saúde Oc…" at bounding box center [22, 271] width 6 height 8
radio input "true"
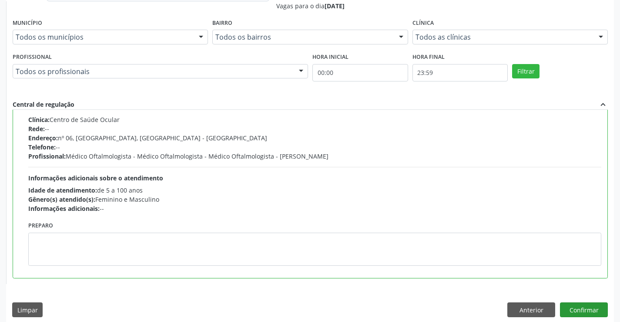
scroll to position [340, 0]
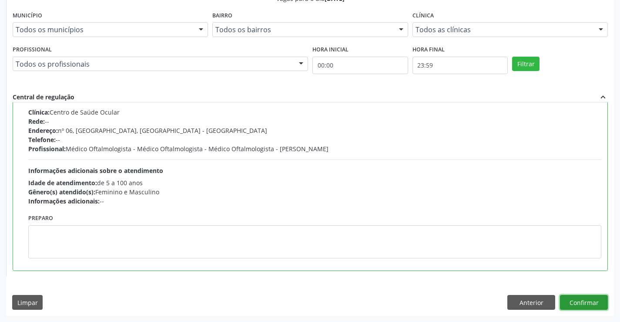
click at [579, 301] on button "Confirmar" at bounding box center [584, 302] width 48 height 15
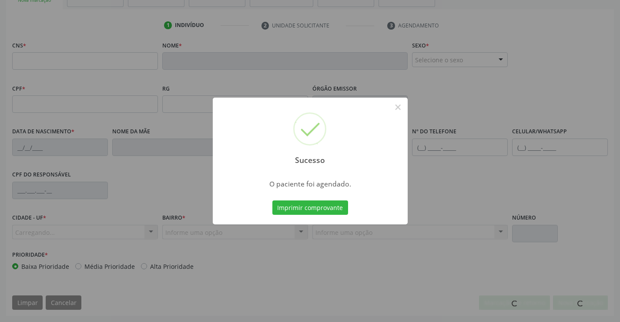
scroll to position [150, 0]
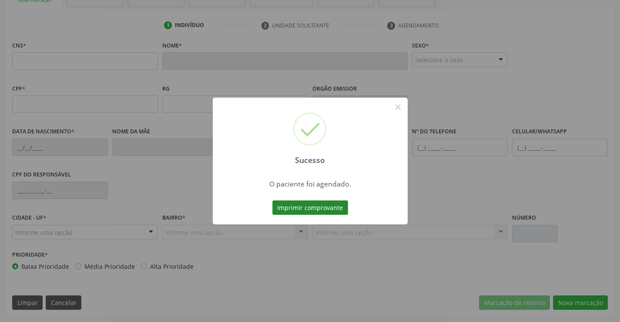
click at [316, 205] on button "Imprimir comprovante" at bounding box center [310, 207] width 76 height 15
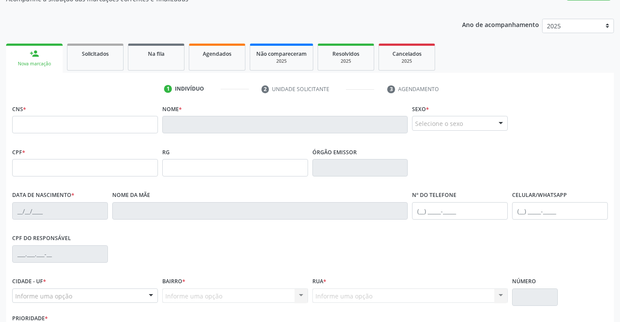
scroll to position [0, 0]
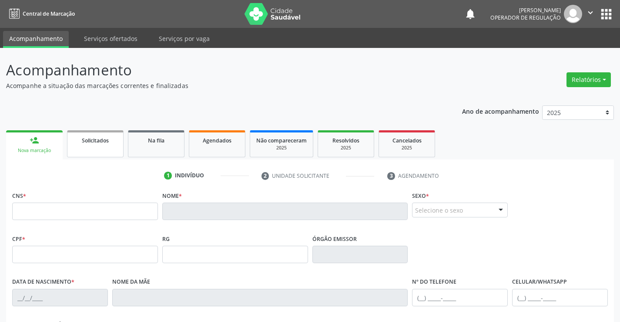
click at [96, 150] on link "Solicitados" at bounding box center [95, 143] width 57 height 27
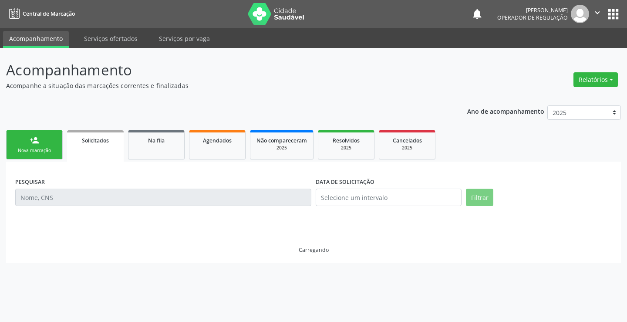
click at [54, 151] on div "Nova marcação" at bounding box center [35, 150] width 44 height 7
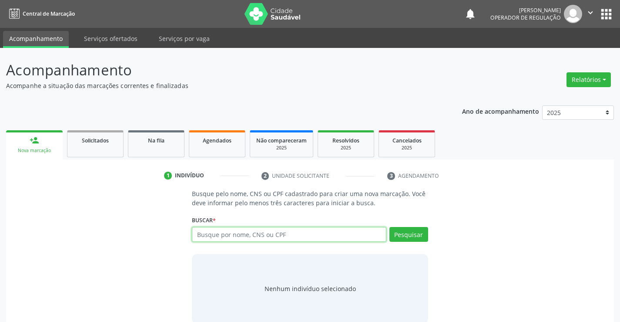
drag, startPoint x: 243, startPoint y: 231, endPoint x: 252, endPoint y: 225, distance: 10.5
click at [244, 231] on input "text" at bounding box center [289, 234] width 194 height 15
type input "700505761429659"
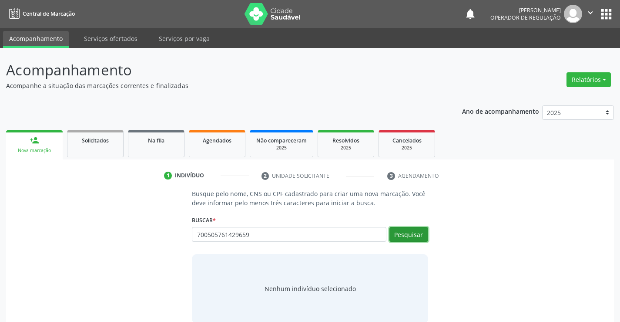
click at [415, 235] on button "Pesquisar" at bounding box center [409, 234] width 39 height 15
type input "700505761429659"
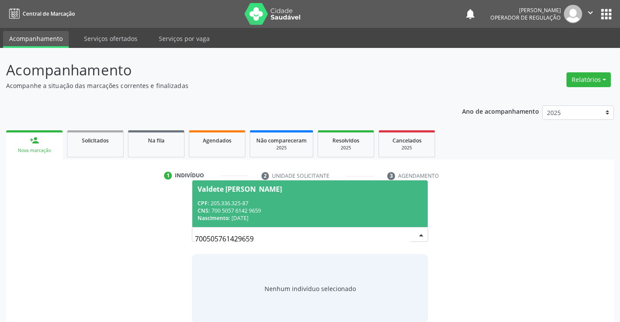
click at [402, 212] on div "CNS: 700 5057 6142 9659" at bounding box center [310, 210] width 225 height 7
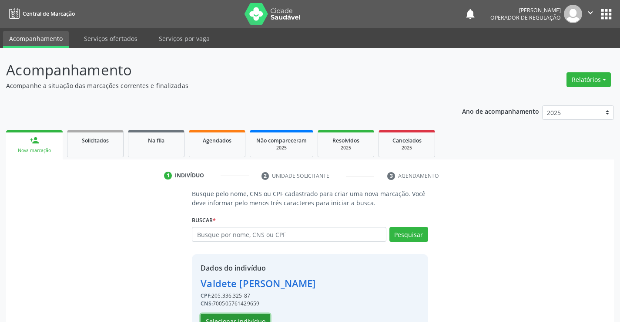
click at [254, 316] on button "Selecionar indivíduo" at bounding box center [236, 320] width 70 height 15
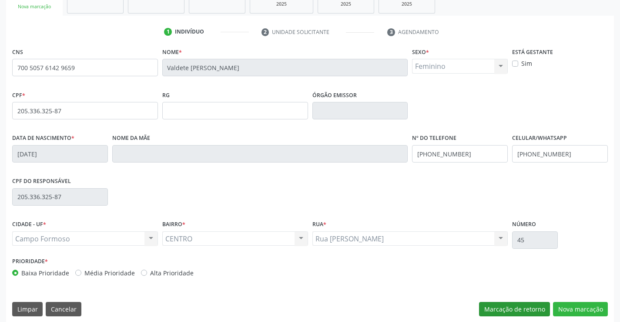
scroll to position [150, 0]
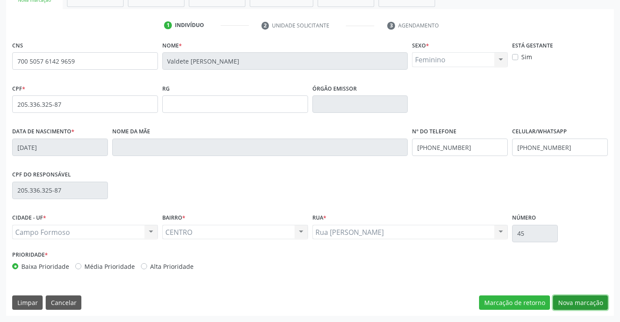
click at [575, 303] on button "Nova marcação" at bounding box center [580, 302] width 55 height 15
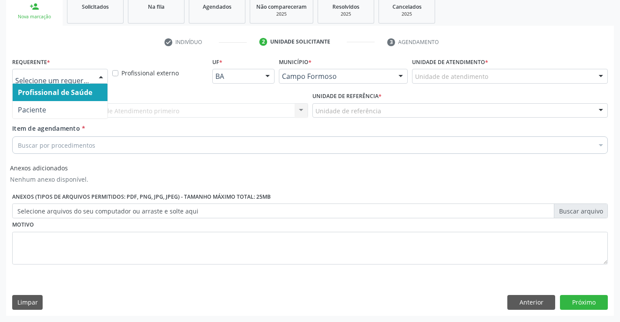
drag, startPoint x: 99, startPoint y: 72, endPoint x: 87, endPoint y: 92, distance: 23.7
click at [99, 73] on div at bounding box center [100, 76] width 13 height 15
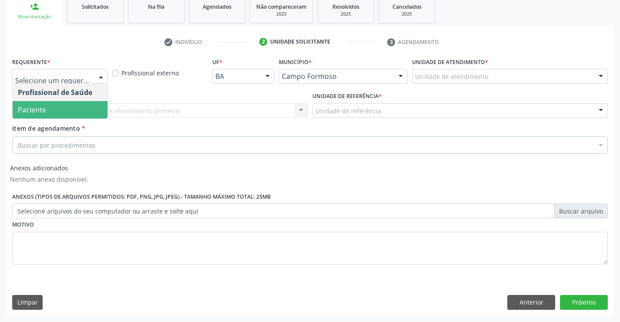
click at [81, 113] on span "Paciente" at bounding box center [60, 109] width 95 height 17
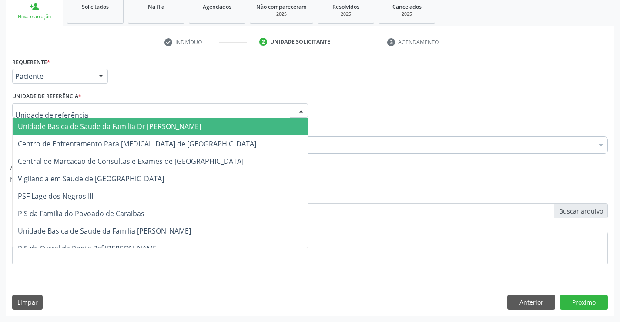
click at [91, 111] on div at bounding box center [160, 110] width 296 height 15
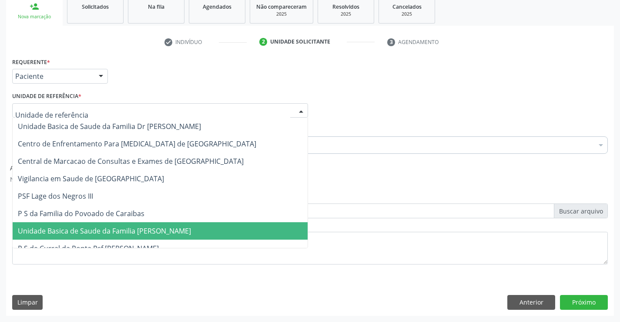
drag, startPoint x: 109, startPoint y: 225, endPoint x: 109, endPoint y: 196, distance: 29.2
click at [109, 225] on span "Unidade Basica de Saude da Familia [PERSON_NAME]" at bounding box center [160, 230] width 295 height 17
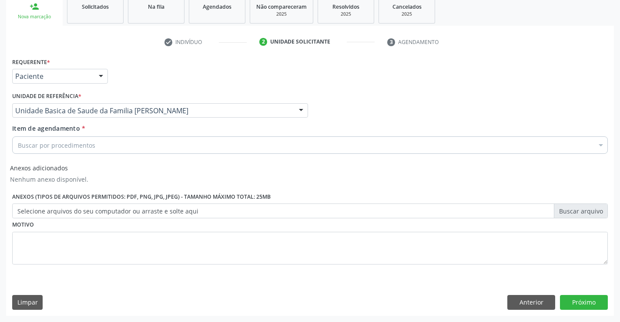
click at [111, 147] on div "Buscar por procedimentos" at bounding box center [310, 144] width 596 height 17
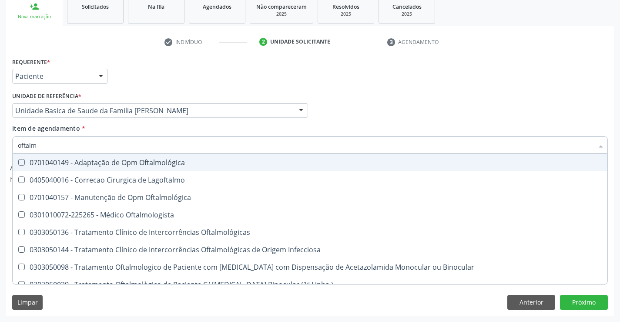
type input "oftalmo"
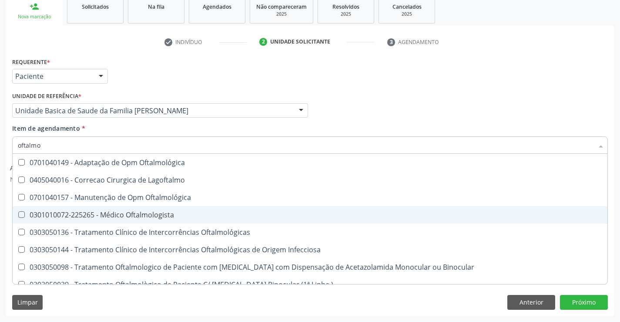
click at [129, 215] on div "0301010072-225265 - Médico Oftalmologista" at bounding box center [310, 214] width 584 height 7
checkbox Oftalmologista "true"
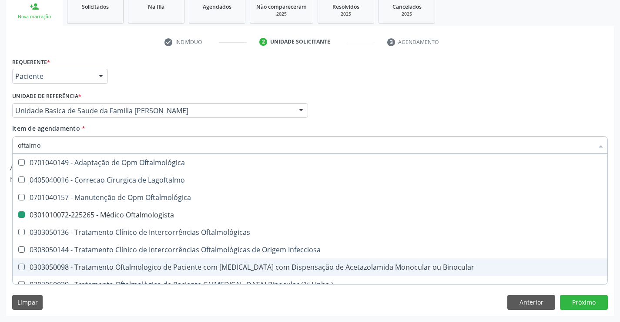
click at [262, 304] on div "Limpar Anterior Próximo" at bounding box center [310, 302] width 596 height 15
checkbox Lagoftalmo "true"
checkbox Oftalmologista "false"
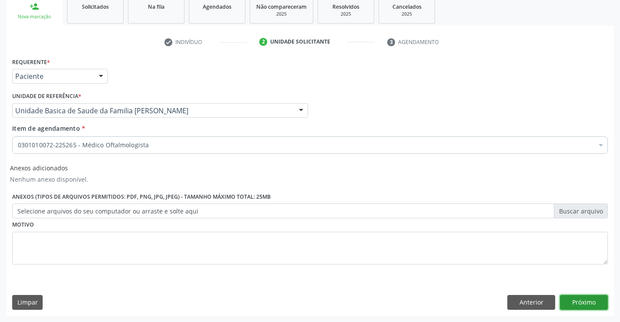
click at [588, 300] on button "Próximo" at bounding box center [584, 302] width 48 height 15
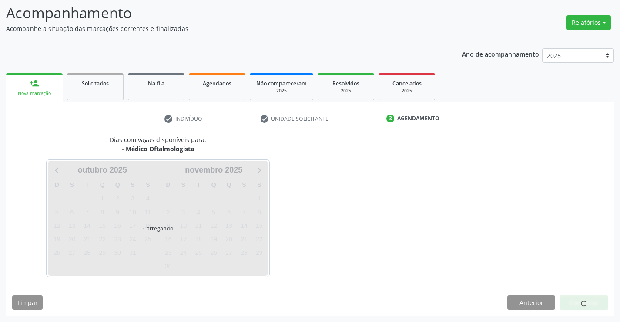
scroll to position [57, 0]
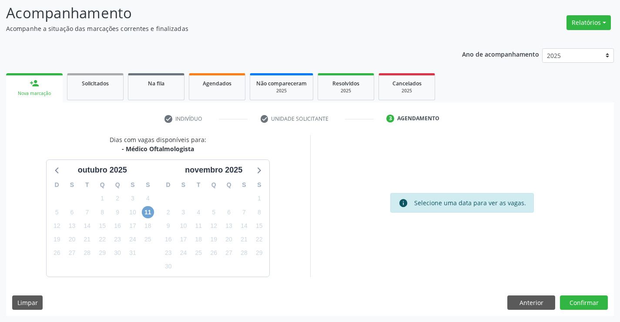
click at [147, 209] on span "11" at bounding box center [148, 212] width 12 height 12
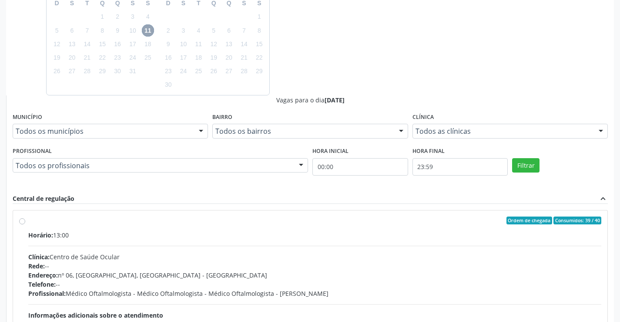
scroll to position [275, 0]
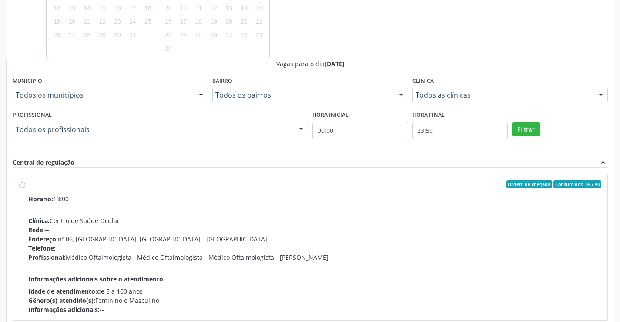
click at [28, 185] on label "Ordem de chegada Consumidos: 39 / 40 Horário: 13:00 Clínica: Centro de Saúde Oc…" at bounding box center [314, 247] width 573 height 134
click at [20, 185] on input "Ordem de chegada Consumidos: 39 / 40 Horário: 13:00 Clínica: Centro de Saúde Oc…" at bounding box center [22, 184] width 6 height 8
radio input "true"
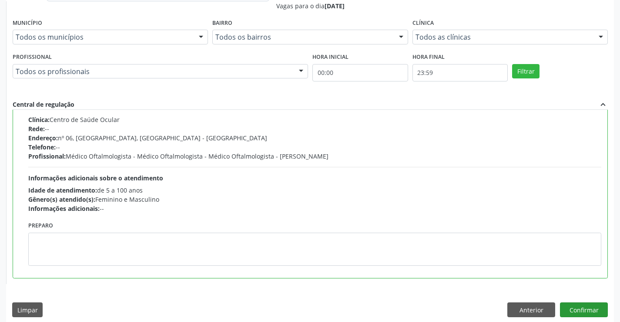
scroll to position [340, 0]
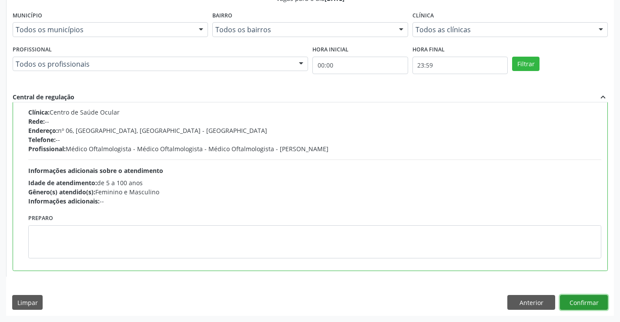
click at [583, 303] on button "Confirmar" at bounding box center [584, 302] width 48 height 15
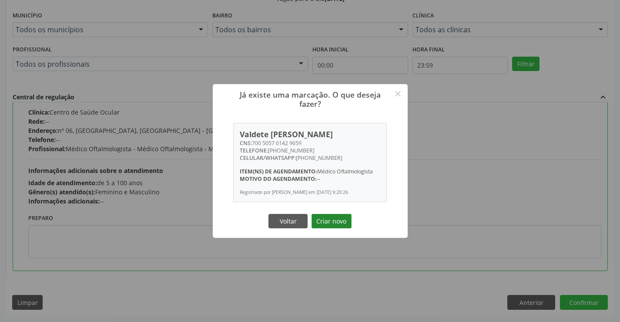
click at [342, 224] on button "Criar novo" at bounding box center [332, 221] width 40 height 15
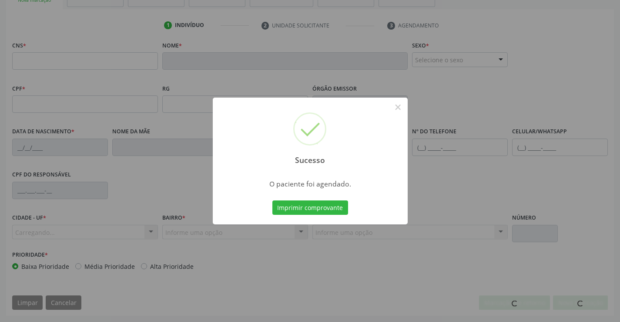
scroll to position [150, 0]
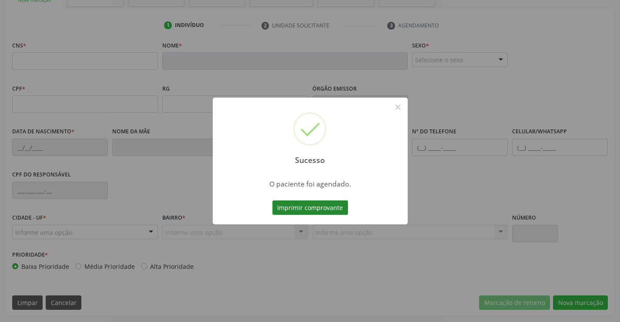
click at [327, 202] on button "Imprimir comprovante" at bounding box center [310, 207] width 76 height 15
